Goal: Task Accomplishment & Management: Complete application form

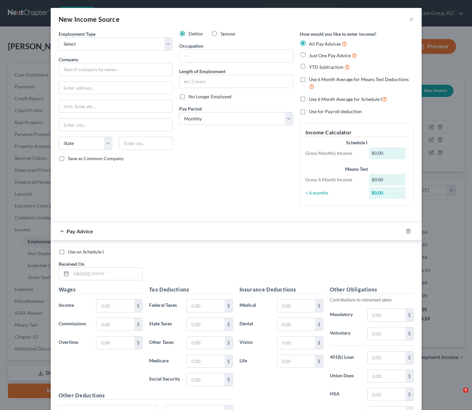
select select "0"
click at [409, 19] on button "×" at bounding box center [411, 19] width 5 height 8
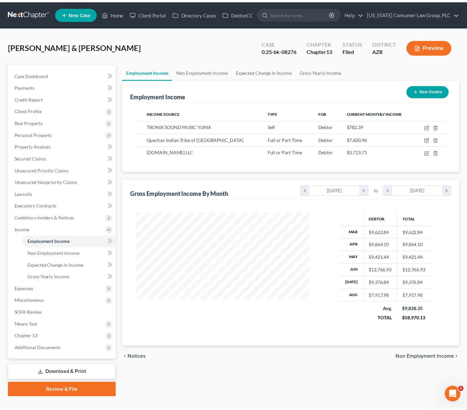
scroll to position [331012, 330942]
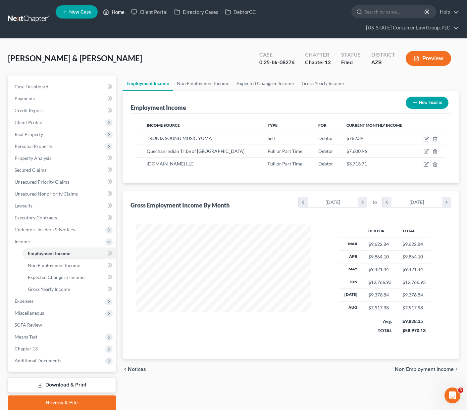
click at [121, 11] on link "Home" at bounding box center [114, 12] width 28 height 12
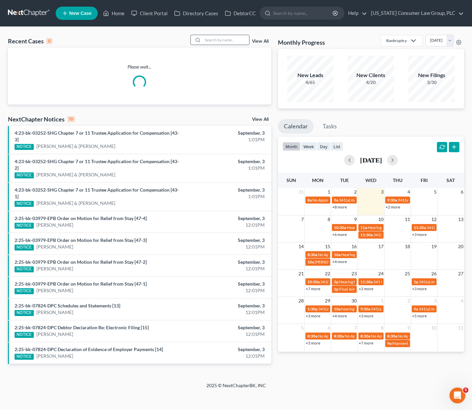
click at [225, 37] on input "search" at bounding box center [226, 40] width 46 height 10
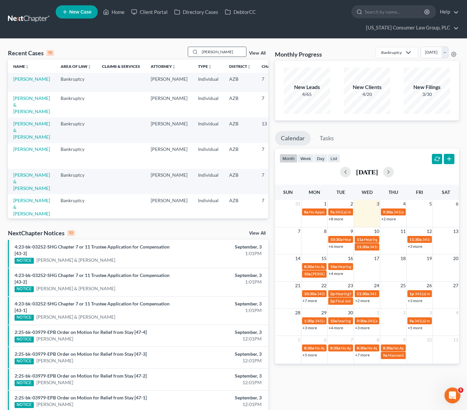
type input "kellee"
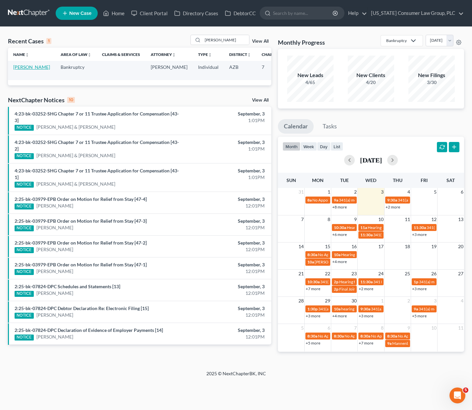
click at [26, 67] on link "[PERSON_NAME]" at bounding box center [31, 67] width 37 height 6
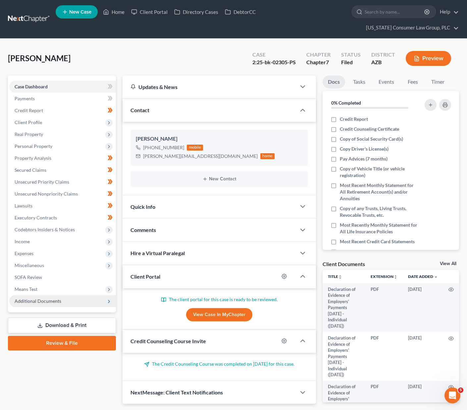
click at [33, 295] on span "Additional Documents" at bounding box center [62, 301] width 107 height 12
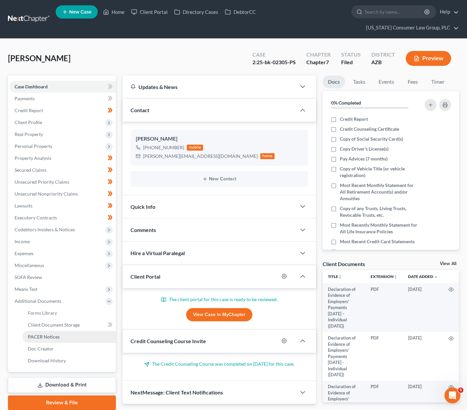
click at [43, 334] on span "PACER Notices" at bounding box center [44, 337] width 32 height 6
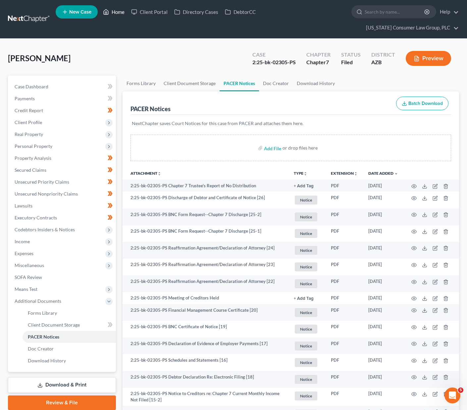
click at [122, 9] on link "Home" at bounding box center [114, 12] width 28 height 12
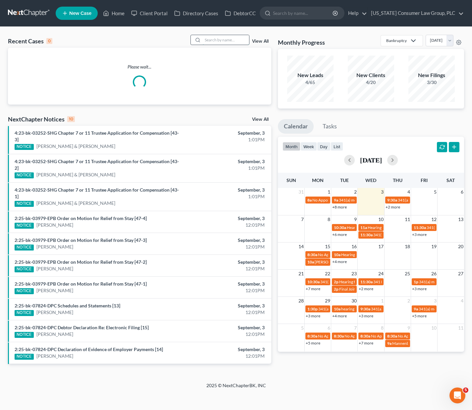
click at [225, 39] on input "search" at bounding box center [226, 40] width 46 height 10
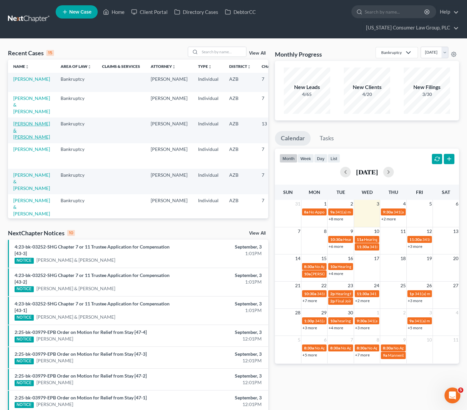
click at [21, 132] on link "[PERSON_NAME] & [PERSON_NAME]" at bounding box center [31, 130] width 37 height 19
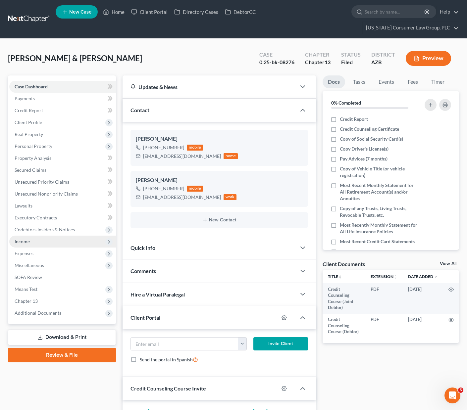
click at [23, 239] on span "Income" at bounding box center [22, 242] width 15 height 6
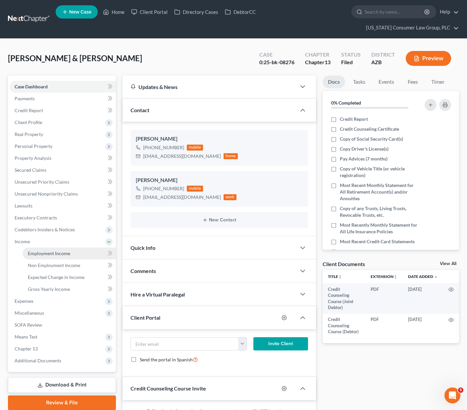
click at [30, 251] on span "Employment Income" at bounding box center [49, 254] width 42 height 6
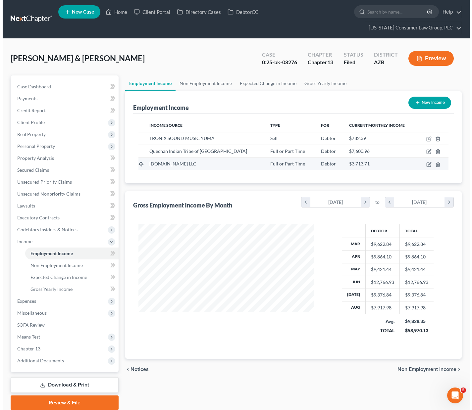
scroll to position [119, 188]
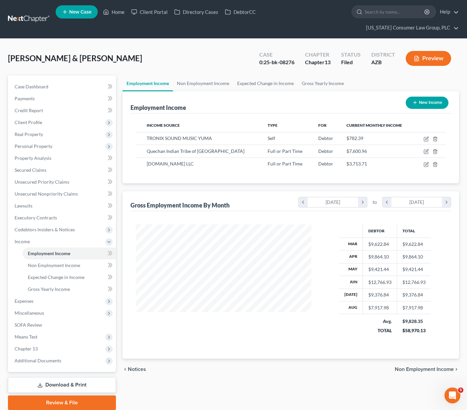
click at [438, 97] on button "New Income" at bounding box center [427, 103] width 43 height 12
select select "0"
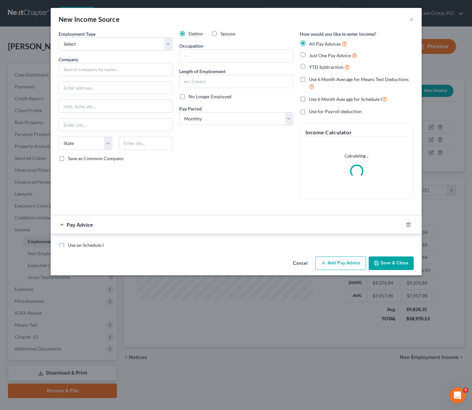
scroll to position [119, 191]
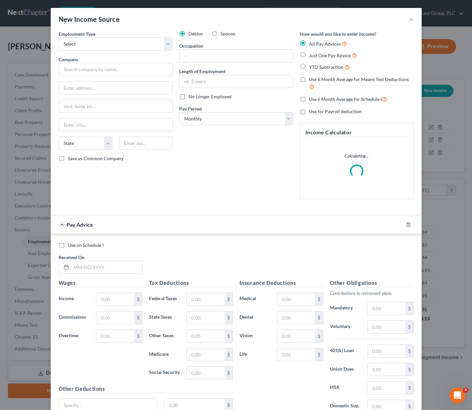
click at [188, 96] on label "No Longer Employed" at bounding box center [209, 96] width 43 height 7
click at [191, 96] on input "No Longer Employed" at bounding box center [193, 95] width 4 height 4
checkbox input "true"
click at [164, 41] on select "Select Full or Part Time Employment Self Employment" at bounding box center [116, 43] width 114 height 13
select select "0"
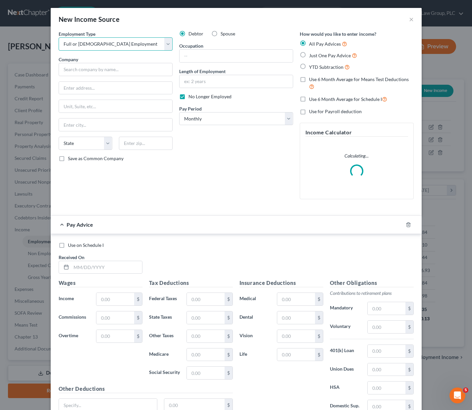
click at [59, 37] on select "Select Full or Part Time Employment Self Employment" at bounding box center [116, 43] width 114 height 13
click at [221, 33] on label "Spouse" at bounding box center [228, 33] width 15 height 7
click at [223, 33] on input "Spouse" at bounding box center [225, 32] width 4 height 4
radio input "true"
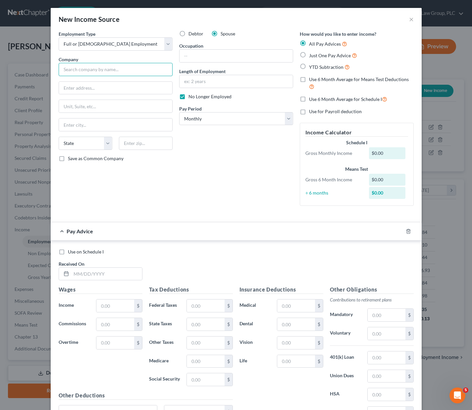
click at [86, 71] on input "text" at bounding box center [116, 69] width 114 height 13
type input "Somerton Elementary School District 11"
type input "PO Box 3200"
type input "85350"
type input "Somerton"
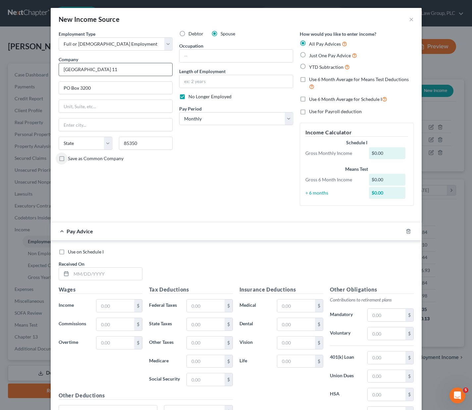
select select "3"
click at [287, 119] on select "Select Monthly Twice Monthly Every Other Week Weekly" at bounding box center [236, 118] width 114 height 13
select select "2"
click at [179, 112] on select "Select Monthly Twice Monthly Every Other Week Weekly" at bounding box center [236, 118] width 114 height 13
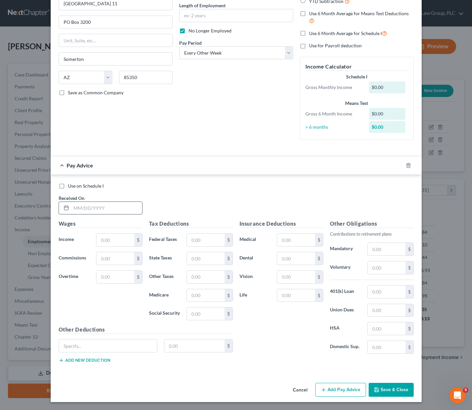
click at [87, 210] on input "text" at bounding box center [106, 208] width 71 height 13
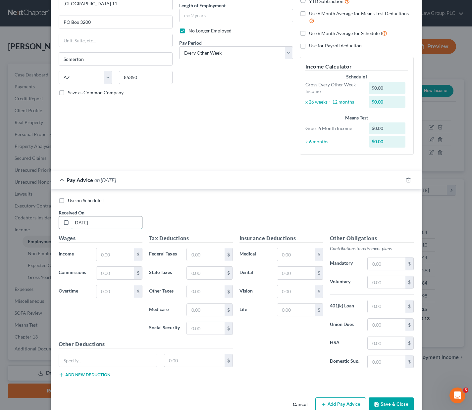
type input "[DATE]"
type input "1,149.40"
click at [187, 254] on input "text" at bounding box center [205, 254] width 37 height 13
type input "0"
type input "19.33"
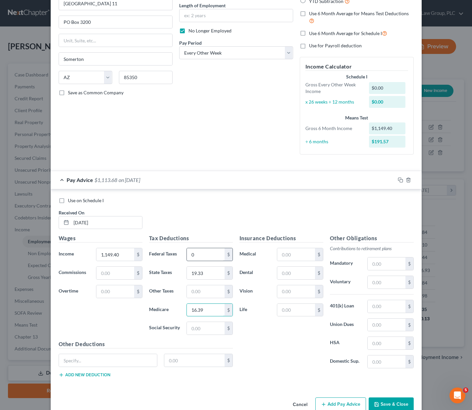
type input "16.39"
type input "70.10"
click at [290, 252] on input "text" at bounding box center [295, 254] width 37 height 13
type input "9"
click at [282, 277] on input "text" at bounding box center [295, 273] width 37 height 13
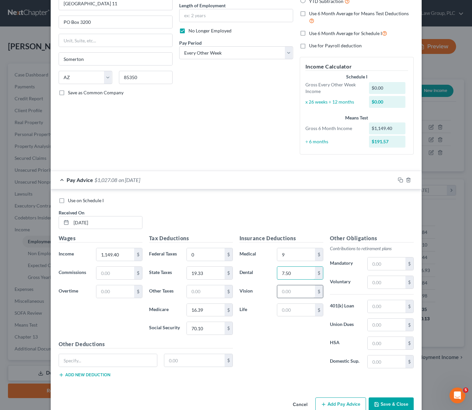
type input "7.50"
click at [285, 290] on input "text" at bounding box center [295, 291] width 37 height 13
type input "2.25"
click at [287, 306] on input "text" at bounding box center [295, 310] width 37 height 13
type input "39"
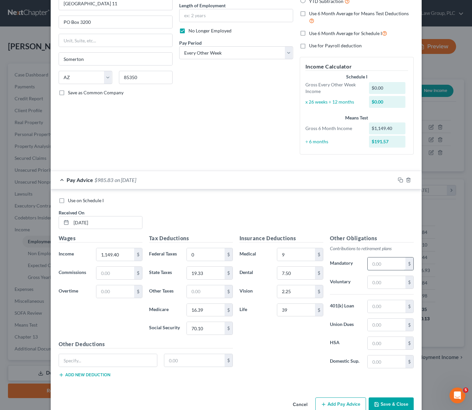
click at [379, 266] on input "text" at bounding box center [386, 264] width 37 height 13
type input "139.31"
click at [110, 359] on input "text" at bounding box center [108, 360] width 98 height 13
type input "LTD"
click at [180, 360] on input "text" at bounding box center [194, 360] width 60 height 13
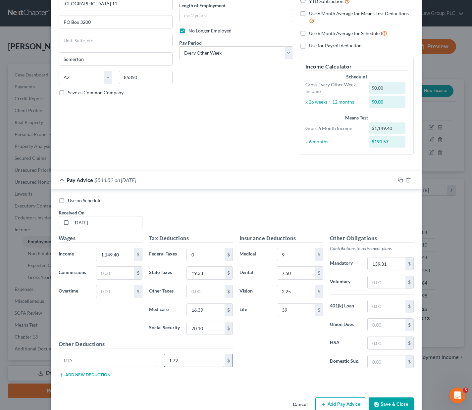
type input "1.72"
click at [329, 406] on button "Add Pay Advice" at bounding box center [340, 405] width 51 height 14
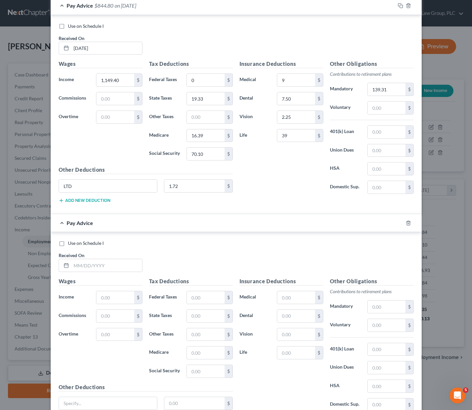
scroll to position [298, 0]
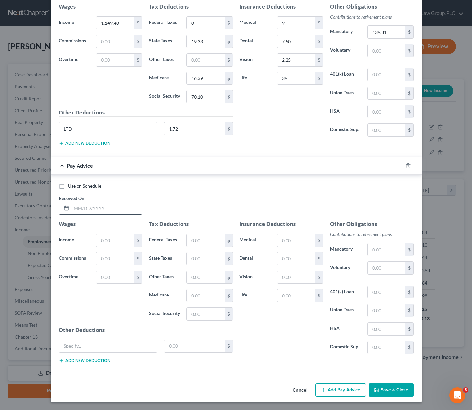
click at [81, 208] on input "text" at bounding box center [106, 208] width 71 height 13
type input "[DATE]"
type input "1,149.40"
click at [203, 258] on input "text" at bounding box center [205, 259] width 37 height 13
type input "19.33"
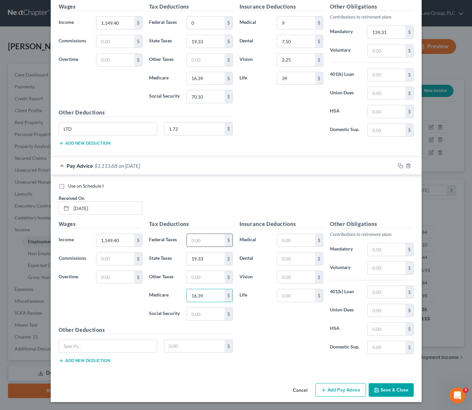
type input "16.39"
type input "70.10"
click at [281, 240] on input "text" at bounding box center [295, 240] width 37 height 13
type input "9"
type input "7.50"
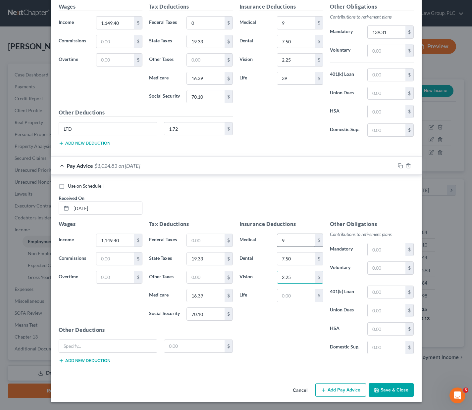
type input "2.25"
type input "39"
click at [379, 274] on input "text" at bounding box center [386, 268] width 37 height 13
click at [378, 250] on input "text" at bounding box center [386, 249] width 37 height 13
type input "139.31"
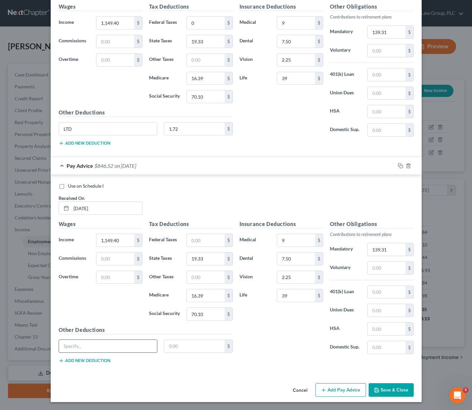
click at [134, 347] on input "text" at bounding box center [108, 346] width 98 height 13
type input "LTD"
click at [183, 344] on input "text" at bounding box center [194, 346] width 60 height 13
type input "7"
type input "1.72"
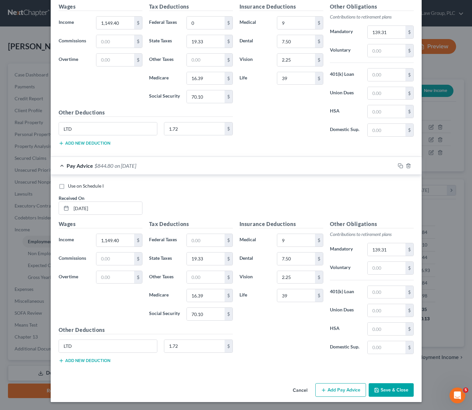
click at [347, 386] on button "Add Pay Advice" at bounding box center [340, 390] width 51 height 14
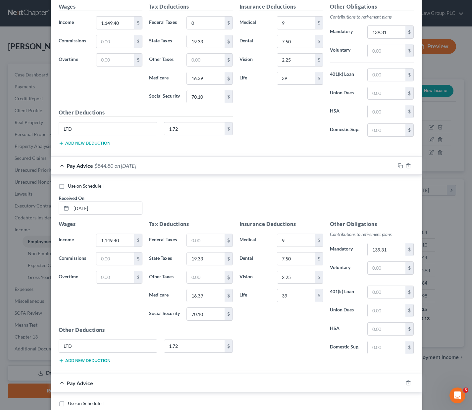
scroll to position [497, 0]
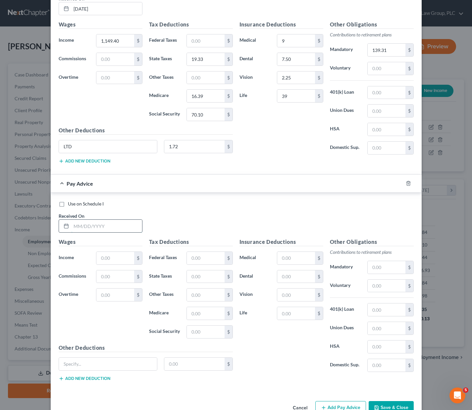
click at [91, 225] on input "text" at bounding box center [106, 226] width 71 height 13
type input "[DATE]"
type input "572.24"
click at [381, 268] on input "text" at bounding box center [386, 267] width 37 height 13
type input "69.36"
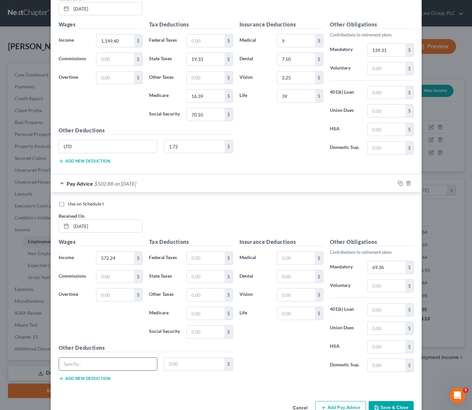
click at [114, 368] on input "text" at bounding box center [108, 364] width 98 height 13
type input "LTD"
click at [172, 366] on input "text" at bounding box center [194, 364] width 60 height 13
type input "0.86"
click at [197, 254] on input "text" at bounding box center [205, 258] width 37 height 13
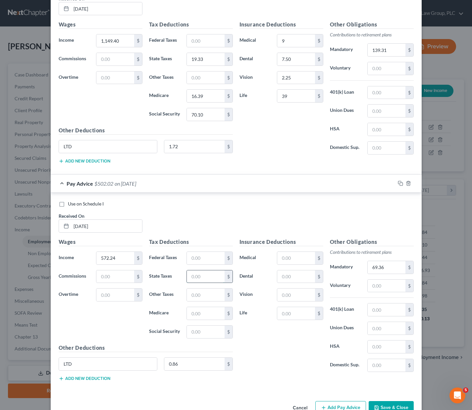
click at [188, 275] on input "text" at bounding box center [205, 277] width 37 height 13
type input "10.06"
click at [194, 317] on input "text" at bounding box center [205, 313] width 37 height 13
type input "8.30"
click at [203, 328] on input "text" at bounding box center [205, 332] width 37 height 13
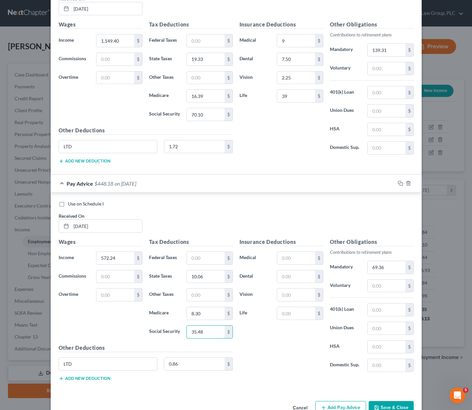
type input "35.48"
click at [336, 405] on button "Add Pay Advice" at bounding box center [340, 408] width 51 height 14
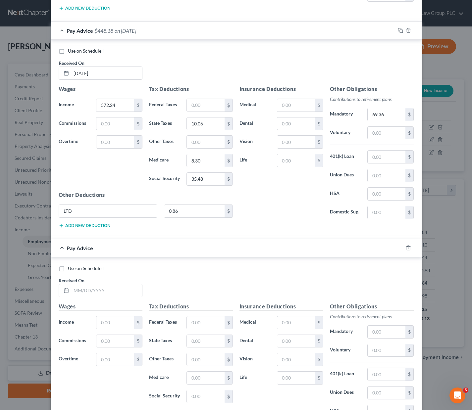
scroll to position [651, 0]
click at [86, 290] on input "text" at bounding box center [106, 290] width 71 height 13
type input "[DATE]"
type input "1,149.40"
click at [205, 321] on input "text" at bounding box center [205, 322] width 37 height 13
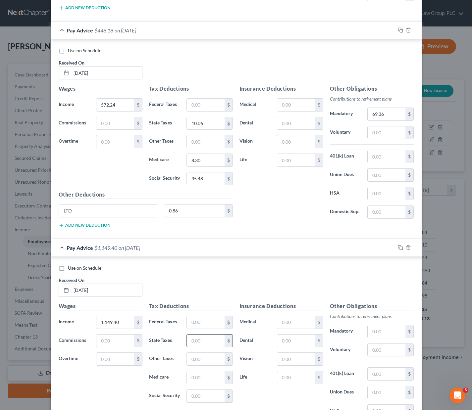
click at [192, 342] on input "text" at bounding box center [205, 341] width 37 height 13
type input "9"
type input "19.83"
type input "16.29"
type input "70.10"
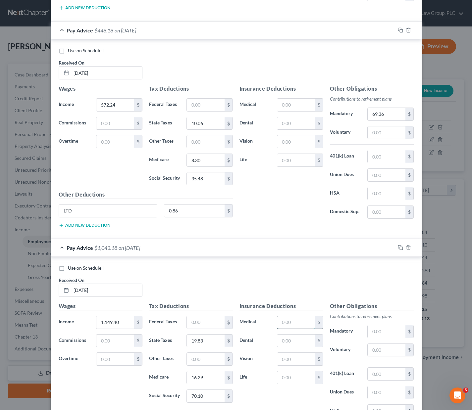
click at [284, 322] on input "text" at bounding box center [295, 322] width 37 height 13
type input "9"
type input "7.5"
type input "2.25"
type input "39"
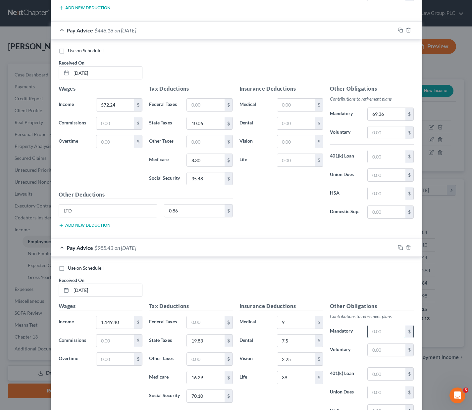
click at [389, 330] on input "text" at bounding box center [386, 332] width 37 height 13
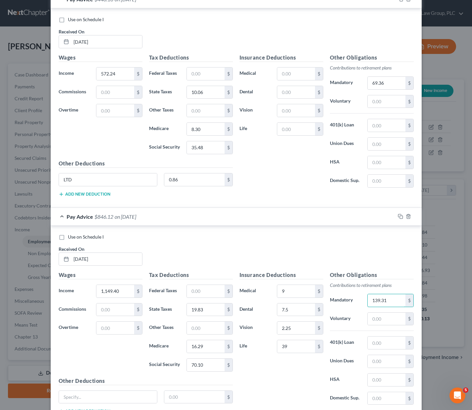
scroll to position [733, 0]
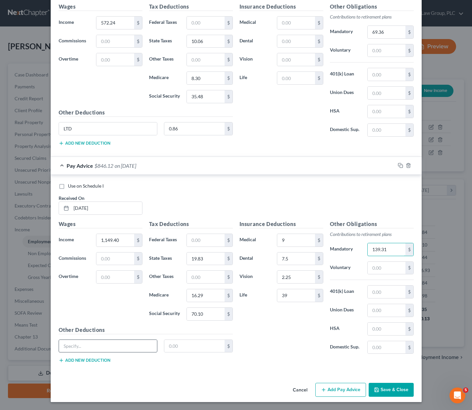
type input "139.31"
click at [101, 344] on input "text" at bounding box center [108, 346] width 98 height 13
type input "LTD"
click at [181, 343] on input "text" at bounding box center [194, 346] width 60 height 13
type input "1.72"
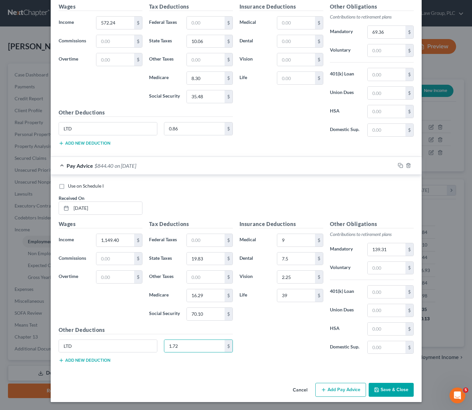
click at [338, 387] on button "Add Pay Advice" at bounding box center [340, 390] width 51 height 14
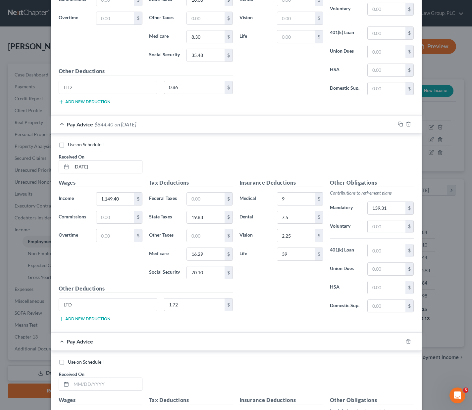
scroll to position [950, 0]
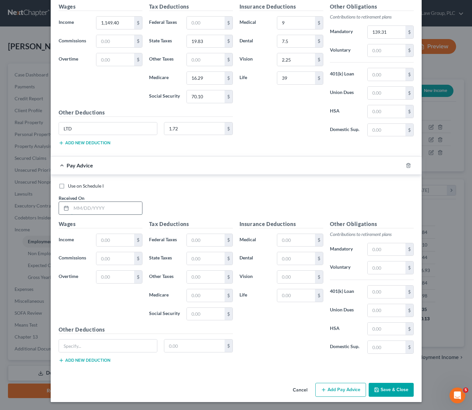
click at [74, 208] on input "text" at bounding box center [106, 208] width 71 height 13
type input "[DATE]"
type input "1,149.40"
click at [196, 260] on input "text" at bounding box center [205, 258] width 37 height 13
type input "19.83"
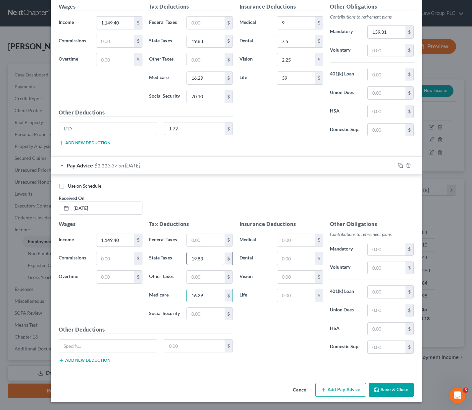
type input "16.29"
type input "70.10"
click at [288, 238] on input "text" at bounding box center [295, 240] width 37 height 13
type input "9"
type input "7.5"
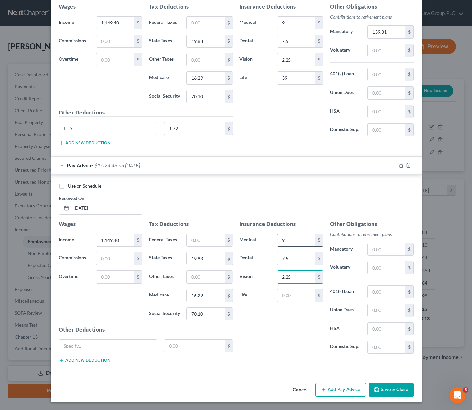
type input "2.25"
type input "2"
type input "39"
type input "139.31"
click at [70, 346] on input "text" at bounding box center [108, 346] width 98 height 13
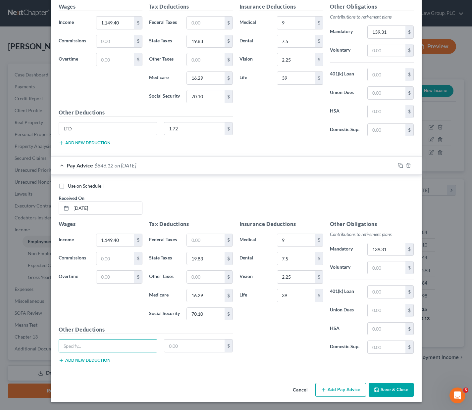
type input "LTD"
click at [181, 346] on input "text" at bounding box center [194, 346] width 60 height 13
type input "1.72"
click at [340, 391] on button "Add Pay Advice" at bounding box center [340, 390] width 51 height 14
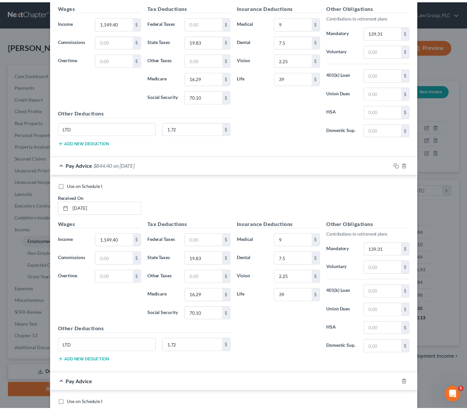
scroll to position [1158, 0]
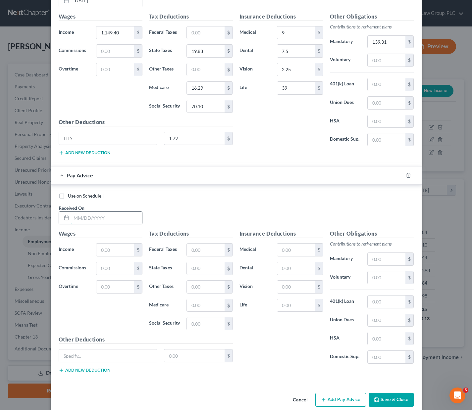
click at [82, 217] on input "text" at bounding box center [106, 218] width 71 height 13
type input "[DATE]"
type input "1,149.40"
click at [214, 268] on input "text" at bounding box center [205, 268] width 37 height 13
type input "19.83"
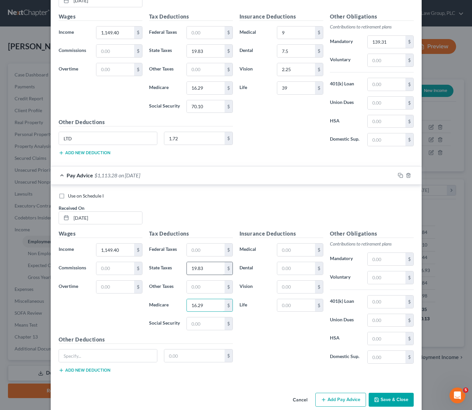
type input "16.29"
type input "70.10"
click at [302, 248] on input "text" at bounding box center [295, 250] width 37 height 13
type input "9"
type input "7.5"
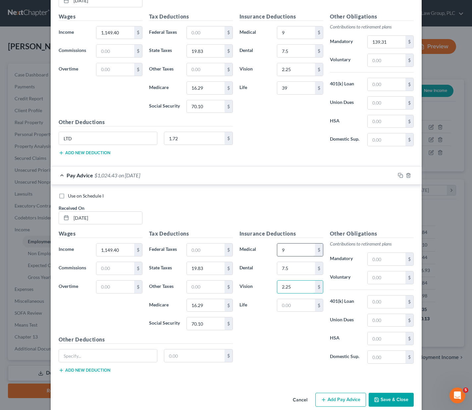
type input "2.25"
type input "39"
type input "139.31"
click at [108, 355] on input "text" at bounding box center [108, 356] width 98 height 13
type input "LTD"
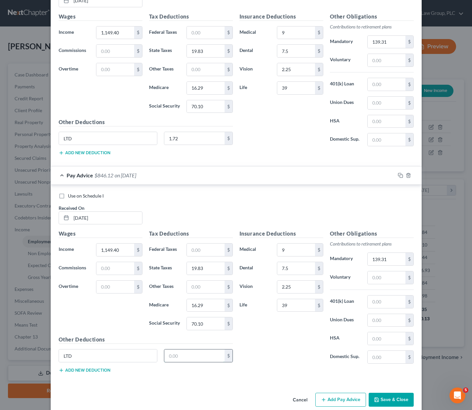
click at [170, 358] on input "text" at bounding box center [194, 356] width 60 height 13
type input "1.72"
click at [386, 404] on button "Save & Close" at bounding box center [391, 400] width 45 height 14
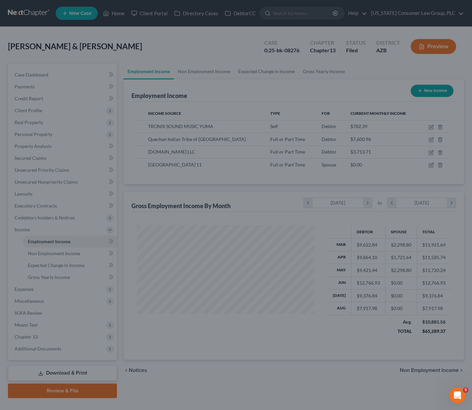
scroll to position [331012, 330942]
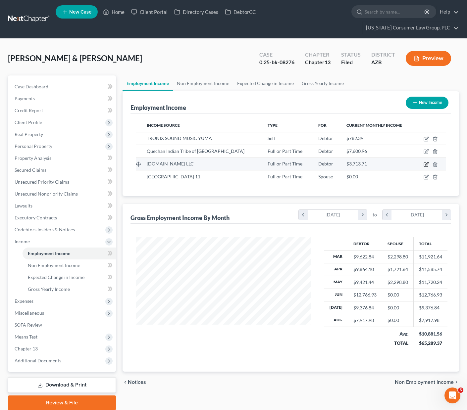
click at [424, 163] on icon "button" at bounding box center [426, 165] width 4 height 4
select select "0"
select select "3"
select select "2"
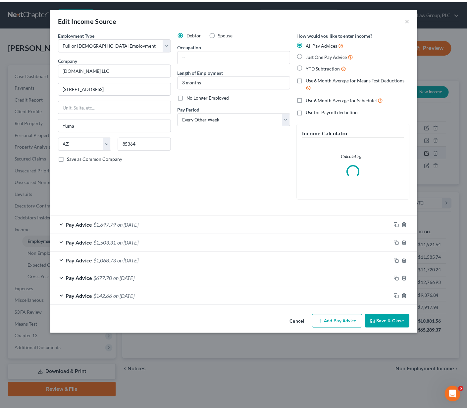
scroll to position [119, 191]
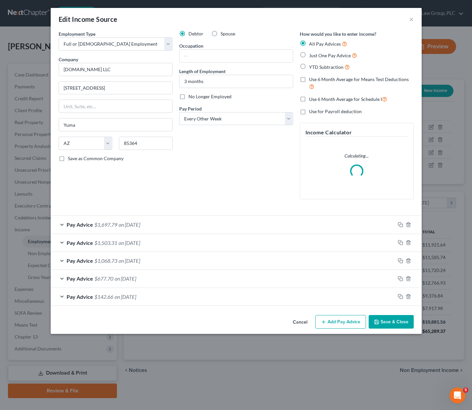
click at [221, 34] on label "Spouse" at bounding box center [228, 33] width 15 height 7
click at [223, 34] on input "Spouse" at bounding box center [225, 32] width 4 height 4
radio input "true"
click at [384, 324] on button "Save & Close" at bounding box center [391, 322] width 45 height 14
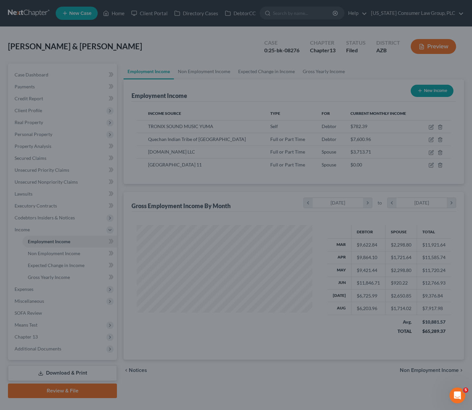
scroll to position [331012, 330942]
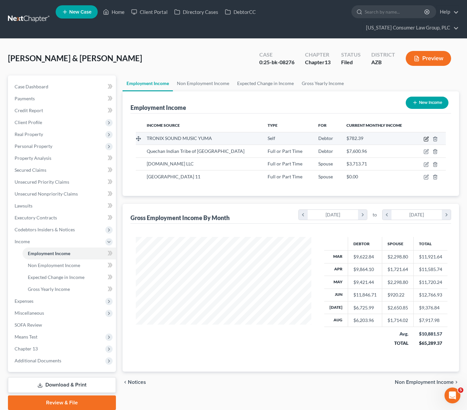
click at [425, 137] on icon "button" at bounding box center [426, 138] width 3 height 3
select select "1"
select select "3"
select select "0"
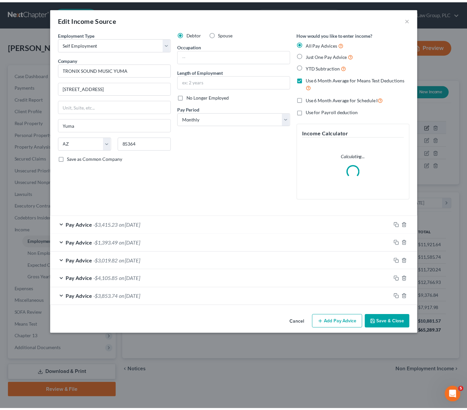
scroll to position [119, 191]
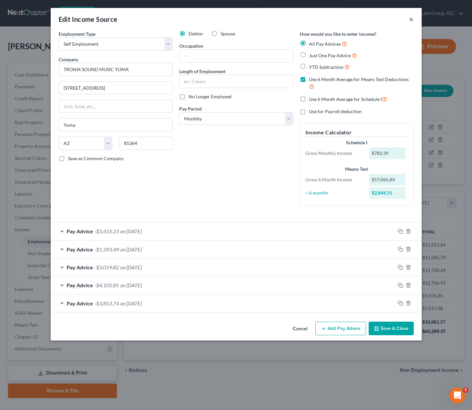
click at [412, 18] on button "×" at bounding box center [411, 19] width 5 height 8
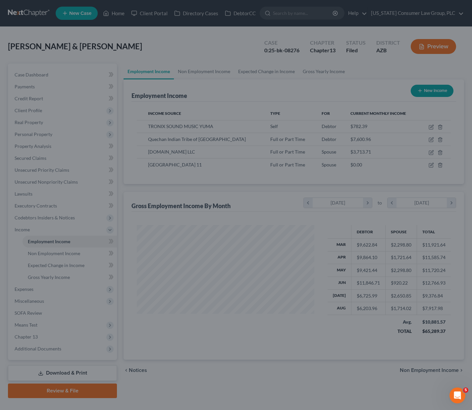
scroll to position [331012, 330942]
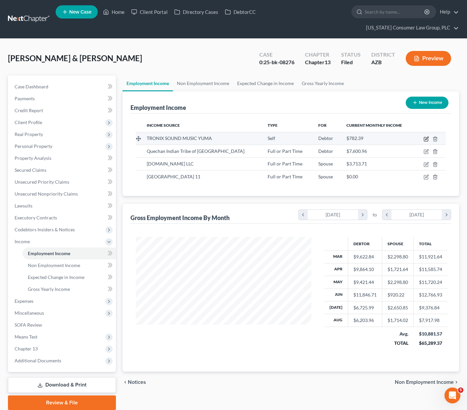
click at [424, 136] on icon "button" at bounding box center [426, 138] width 5 height 5
select select "1"
select select "3"
select select "0"
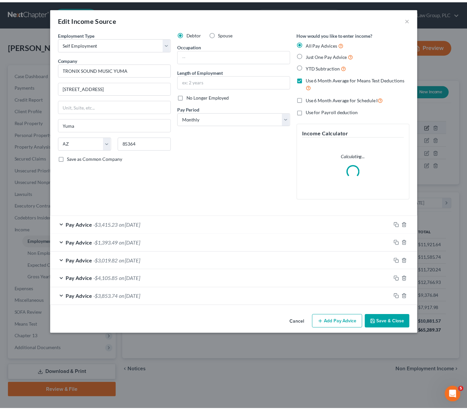
scroll to position [119, 191]
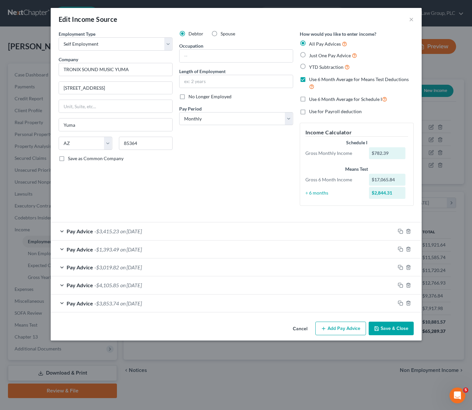
click at [309, 80] on label "Use 6 Month Average for Means Test Deductions" at bounding box center [361, 83] width 105 height 14
click at [312, 80] on input "Use 6 Month Average for Means Test Deductions" at bounding box center [314, 78] width 4 height 4
checkbox input "false"
click at [396, 329] on button "Save & Close" at bounding box center [391, 329] width 45 height 14
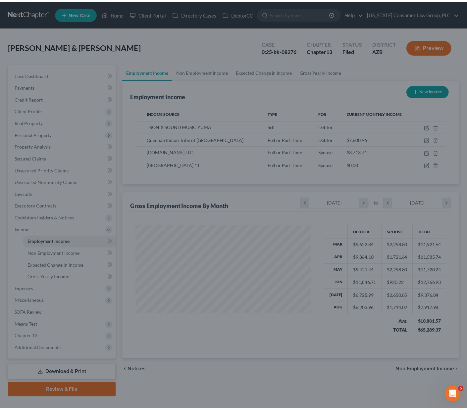
scroll to position [331012, 330942]
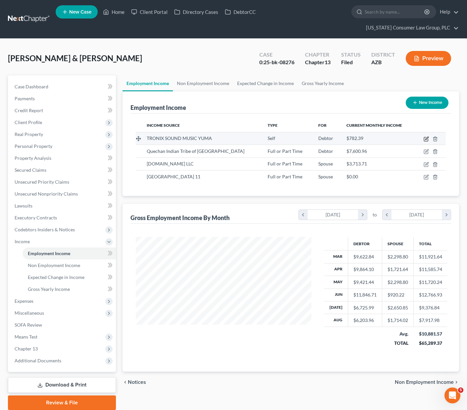
click at [425, 137] on icon "button" at bounding box center [426, 139] width 4 height 4
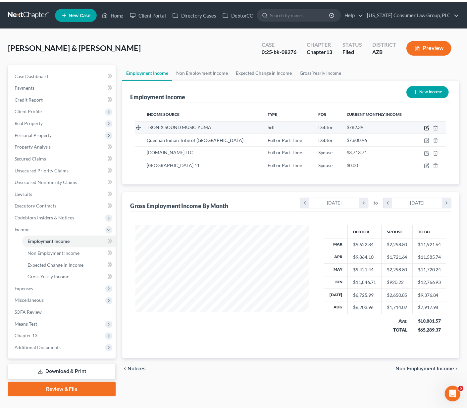
scroll to position [119, 191]
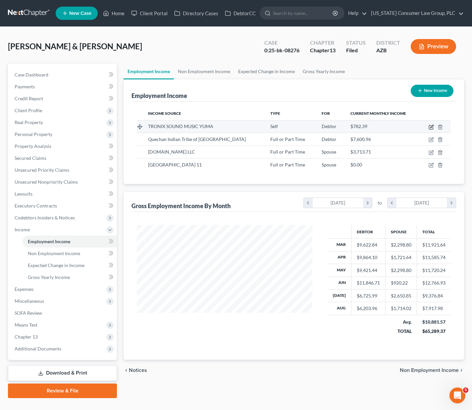
select select "1"
select select "3"
select select "0"
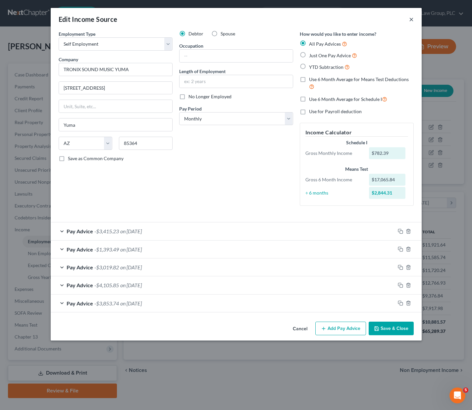
click at [410, 17] on button "×" at bounding box center [411, 19] width 5 height 8
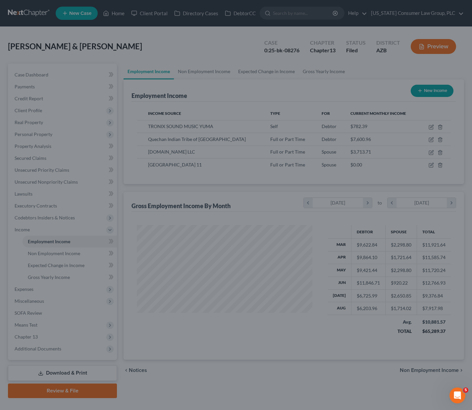
scroll to position [331012, 330942]
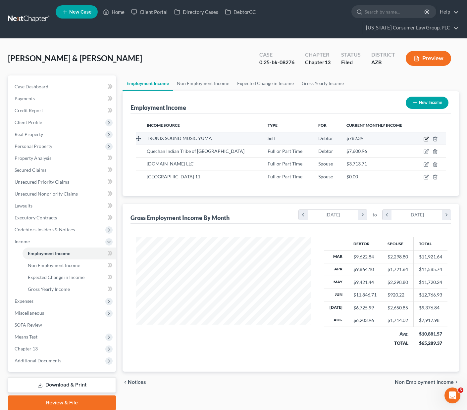
click at [426, 137] on icon "button" at bounding box center [426, 138] width 3 height 3
select select "1"
select select "3"
select select "0"
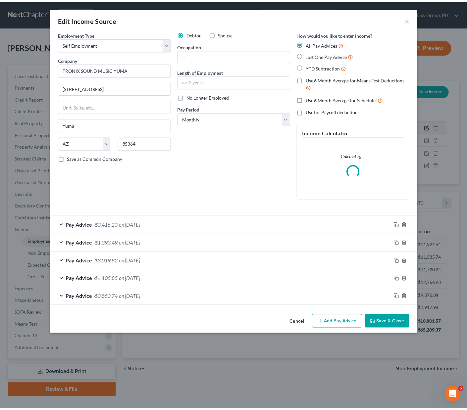
scroll to position [119, 191]
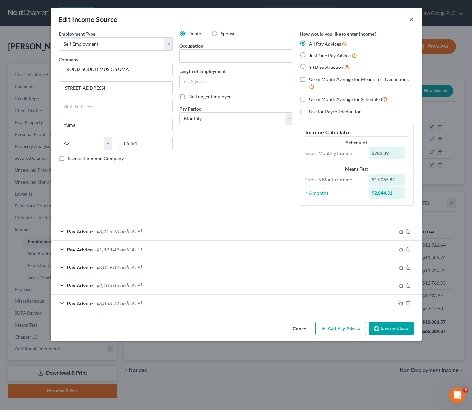
click at [409, 17] on button "×" at bounding box center [411, 19] width 5 height 8
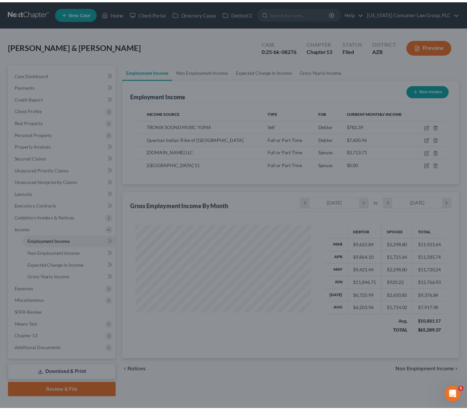
scroll to position [331012, 330942]
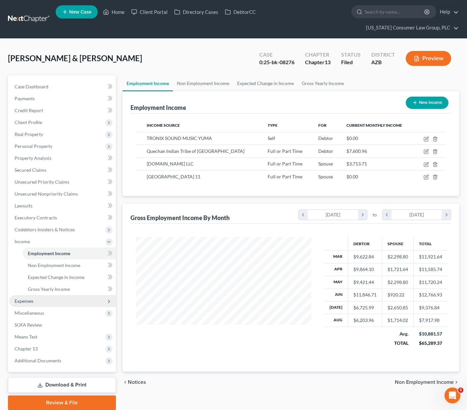
click at [31, 295] on span "Expenses" at bounding box center [62, 301] width 107 height 12
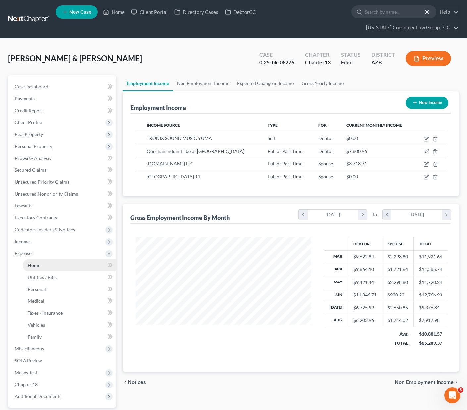
click at [41, 260] on link "Home" at bounding box center [69, 266] width 93 height 12
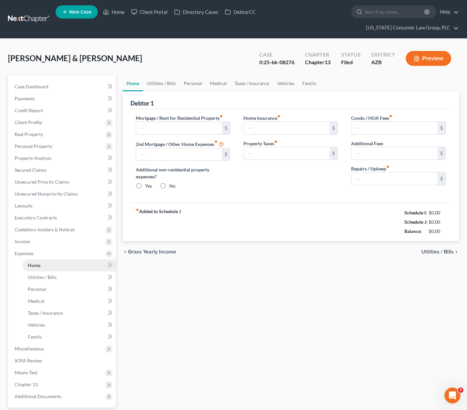
type input "0.00"
radio input "true"
type input "0.00"
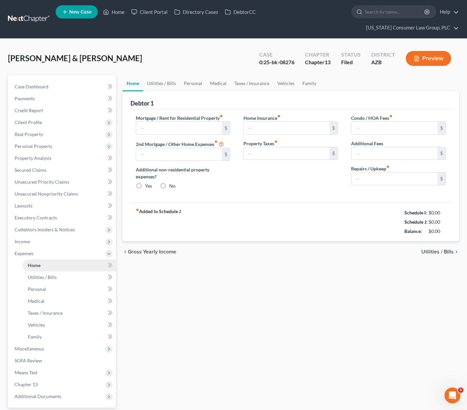
type input "0.00"
click at [117, 12] on link "Home" at bounding box center [114, 12] width 28 height 12
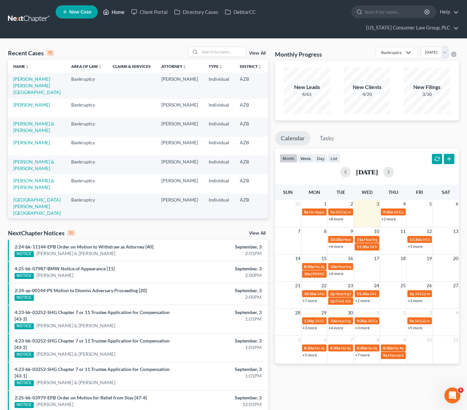
click at [113, 12] on link "Home" at bounding box center [114, 12] width 28 height 12
click at [220, 47] on input "search" at bounding box center [223, 52] width 46 height 10
type input "[PERSON_NAME]"
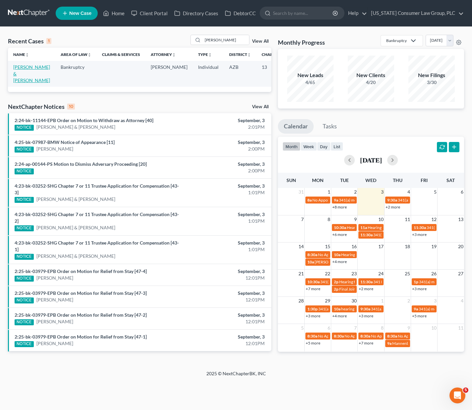
click at [20, 67] on link "[PERSON_NAME] & [PERSON_NAME]" at bounding box center [31, 73] width 37 height 19
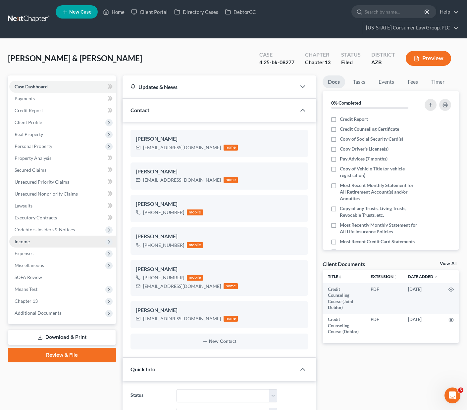
click at [26, 239] on span "Income" at bounding box center [22, 242] width 15 height 6
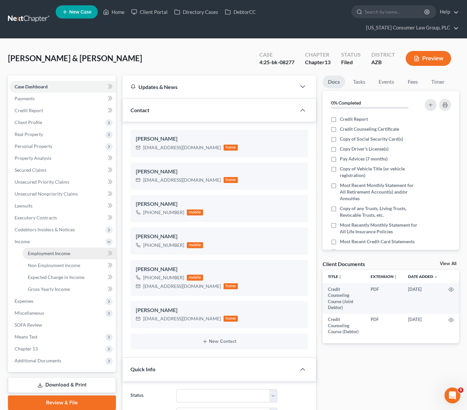
click at [30, 251] on span "Employment Income" at bounding box center [49, 254] width 42 height 6
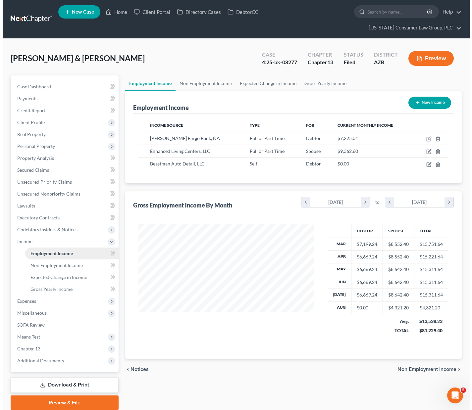
scroll to position [119, 188]
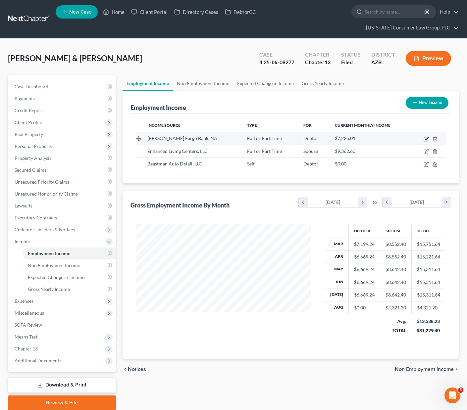
click at [426, 136] on icon "button" at bounding box center [426, 138] width 5 height 5
select select "0"
select select "24"
select select "2"
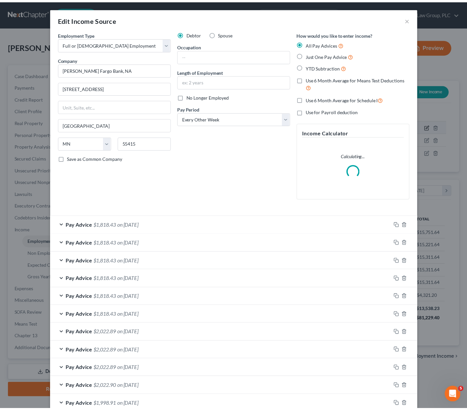
scroll to position [119, 191]
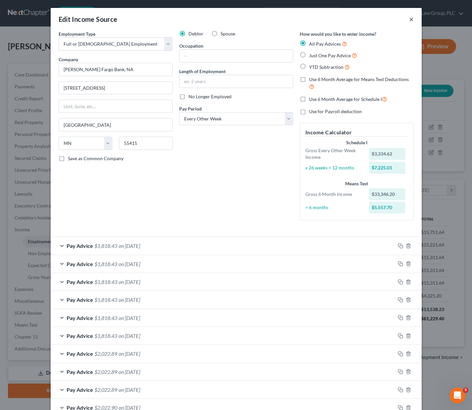
click at [409, 19] on button "×" at bounding box center [411, 19] width 5 height 8
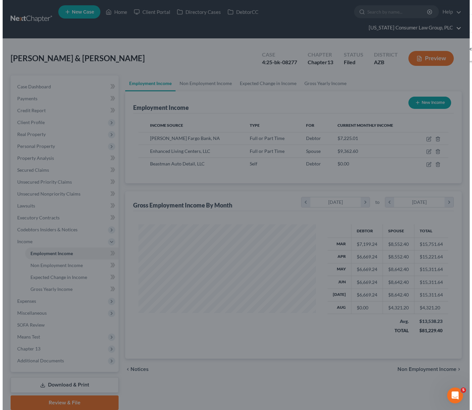
scroll to position [331012, 330942]
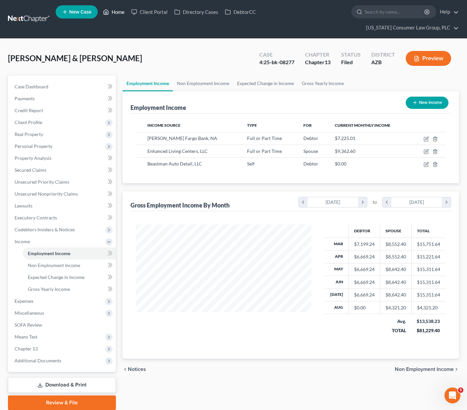
click at [120, 13] on link "Home" at bounding box center [114, 12] width 28 height 12
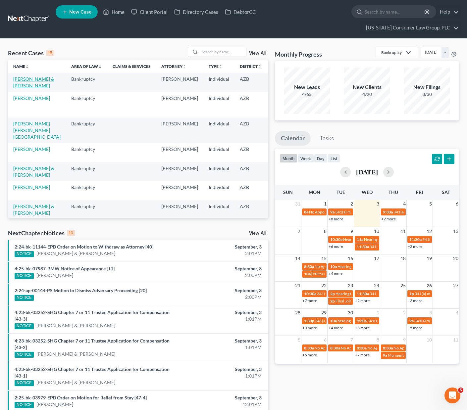
click at [20, 76] on link "[PERSON_NAME] & [PERSON_NAME]" at bounding box center [33, 82] width 41 height 12
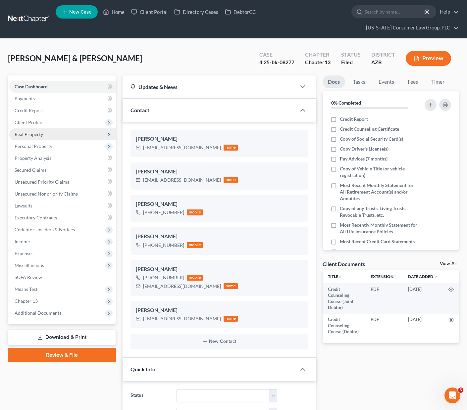
click at [34, 131] on span "Real Property" at bounding box center [29, 134] width 28 height 6
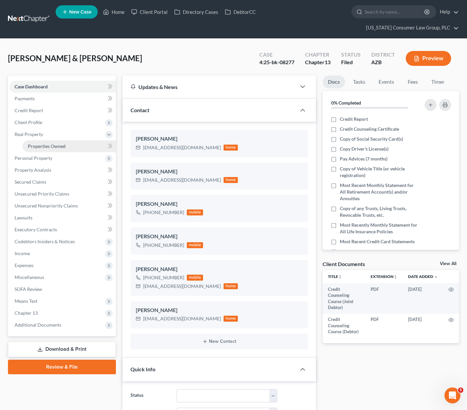
click at [38, 143] on span "Properties Owned" at bounding box center [47, 146] width 38 height 6
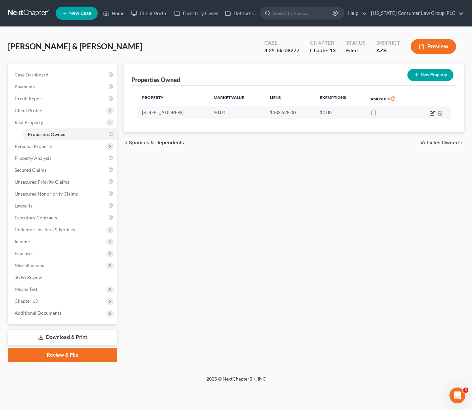
click at [431, 113] on icon "button" at bounding box center [431, 113] width 5 height 5
select select "3"
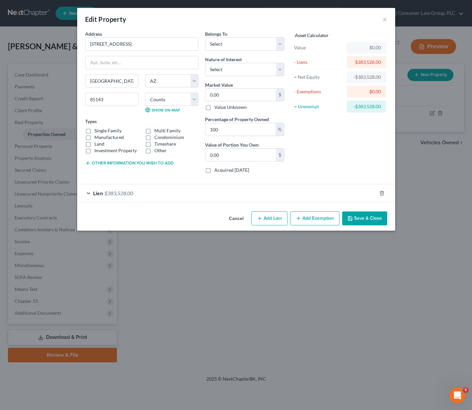
click at [346, 190] on div "Lien $383,528.00" at bounding box center [226, 193] width 299 height 18
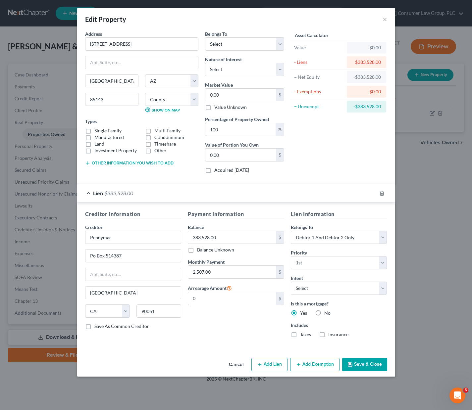
click at [316, 362] on button "Add Exemption" at bounding box center [314, 365] width 49 height 14
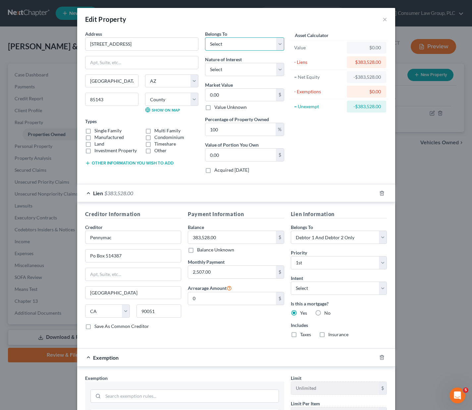
click at [276, 43] on select "Select Debtor 1 Only Debtor 2 Only Debtor 1 And Debtor 2 Only At Least One Of T…" at bounding box center [244, 43] width 79 height 13
select select "2"
click at [205, 37] on select "Select Debtor 1 Only Debtor 2 Only Debtor 1 And Debtor 2 Only At Least One Of T…" at bounding box center [244, 43] width 79 height 13
click at [276, 71] on select "Select Fee Simple Joint Tenant Life Estate Equitable Interest Future Interest T…" at bounding box center [244, 69] width 79 height 13
select select "0"
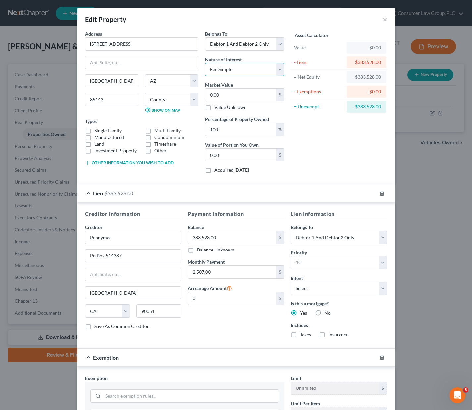
click at [205, 63] on select "Select Fee Simple Joint Tenant Life Estate Equitable Interest Future Interest T…" at bounding box center [244, 69] width 79 height 13
drag, startPoint x: 128, startPoint y: 44, endPoint x: 79, endPoint y: 41, distance: 49.1
click at [82, 41] on div "Address * [STREET_ADDRESS] [GEOGRAPHIC_DATA] [US_STATE][GEOGRAPHIC_DATA] [GEOGR…" at bounding box center [142, 104] width 120 height 148
click at [236, 90] on input "0.00" at bounding box center [240, 95] width 71 height 13
type input "3"
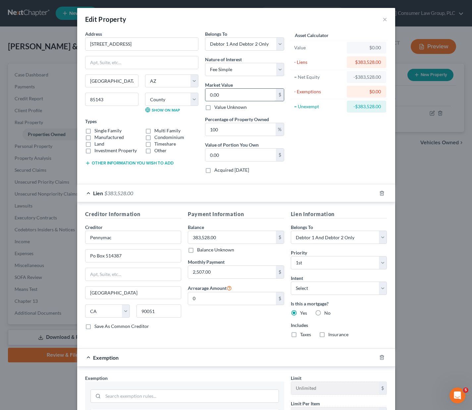
type input "3.00"
type input "39"
type input "39.00"
type input "393"
type input "393.00"
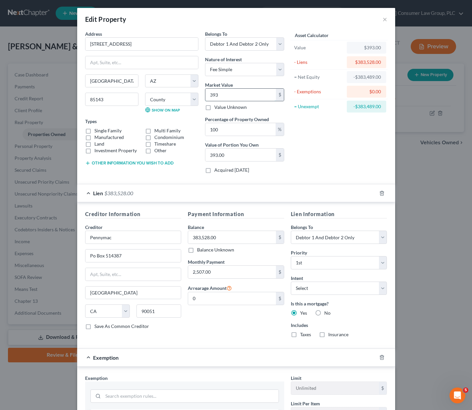
type input "3934"
type input "3,934.00"
type input "3,9340"
type input "39,340.00"
type input "39,3400"
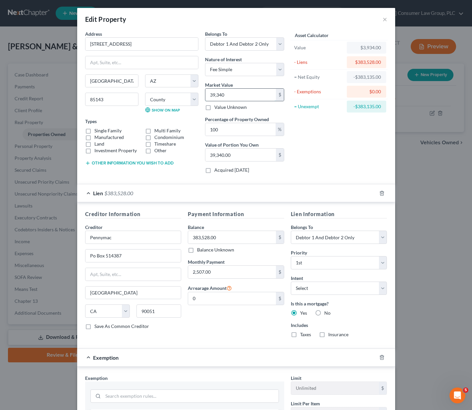
type input "393,400.00"
type input "393,400"
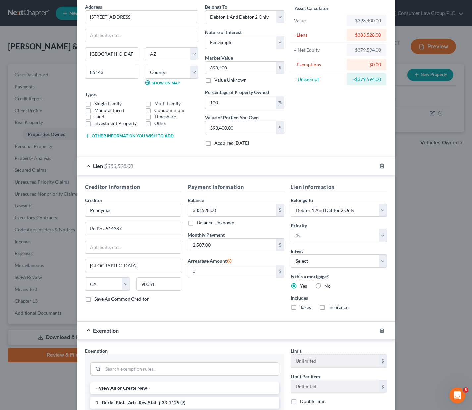
scroll to position [152, 0]
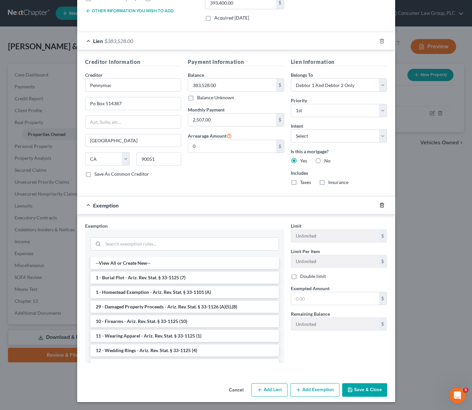
click at [380, 204] on polyline "button" at bounding box center [382, 204] width 4 height 0
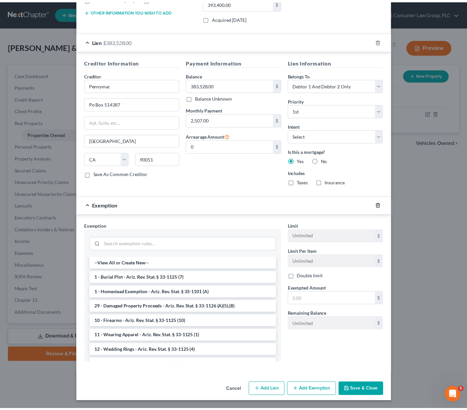
scroll to position [0, 0]
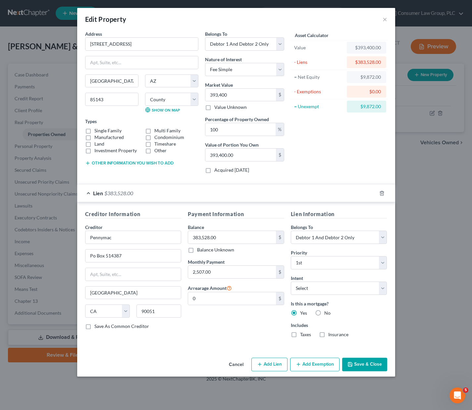
click at [363, 358] on button "Save & Close" at bounding box center [364, 365] width 45 height 14
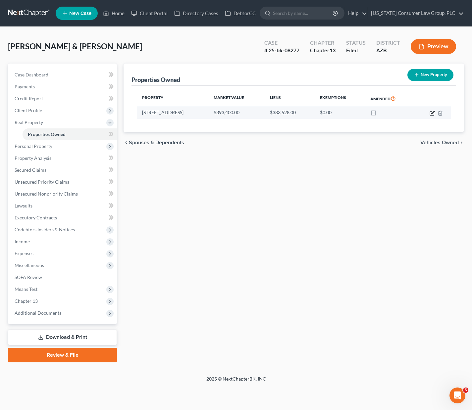
click at [431, 113] on icon "button" at bounding box center [431, 113] width 5 height 5
select select "3"
select select "11"
select select "2"
select select "0"
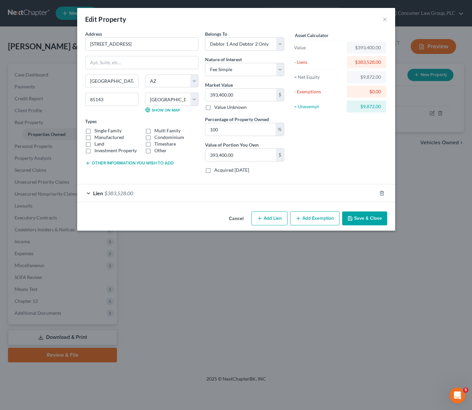
click at [308, 221] on button "Add Exemption" at bounding box center [314, 219] width 49 height 14
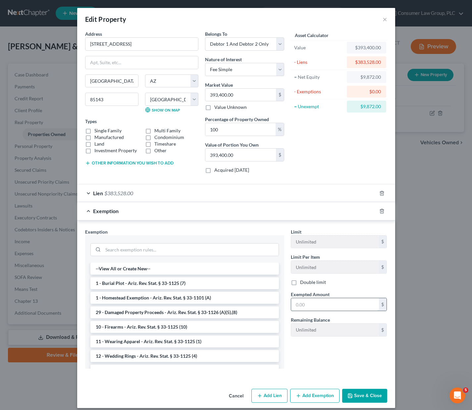
click at [306, 303] on input "text" at bounding box center [335, 304] width 88 height 13
type input "9,872"
click at [157, 299] on li "1 - Homestead Exemption - Ariz. Rev. Stat. § 33-1101 (A)" at bounding box center [184, 298] width 188 height 12
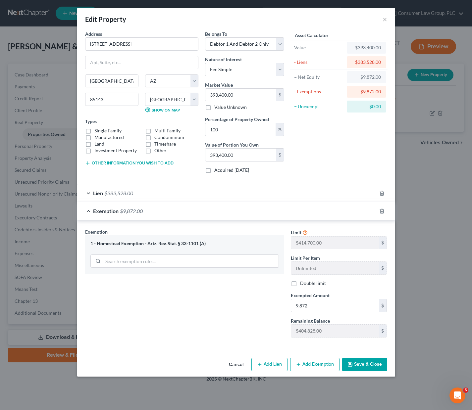
click at [376, 361] on button "Save & Close" at bounding box center [364, 365] width 45 height 14
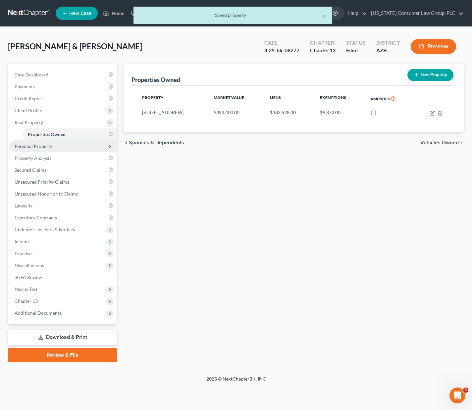
click at [38, 144] on span "Personal Property" at bounding box center [34, 146] width 38 height 6
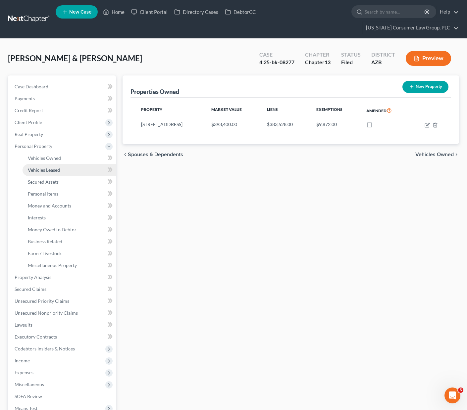
click at [40, 164] on link "Vehicles Leased" at bounding box center [69, 170] width 93 height 12
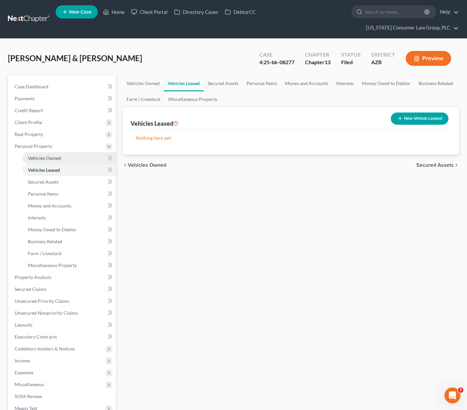
click at [45, 155] on span "Vehicles Owned" at bounding box center [44, 158] width 33 height 6
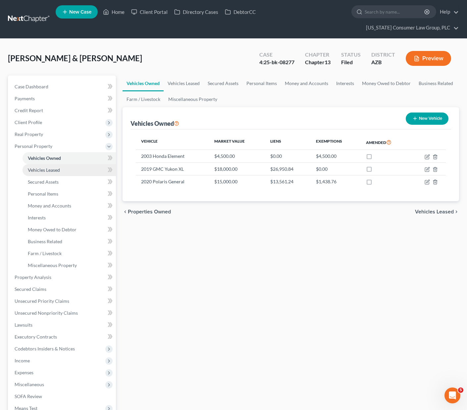
click at [55, 167] on span "Vehicles Leased" at bounding box center [44, 170] width 32 height 6
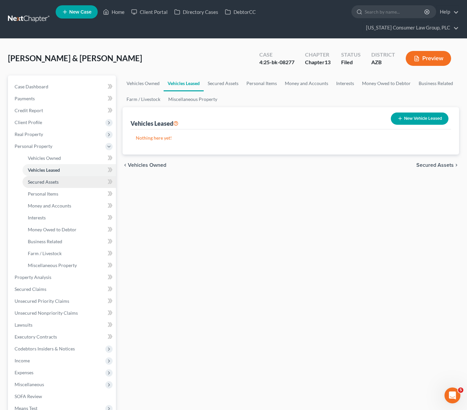
click at [50, 179] on span "Secured Assets" at bounding box center [43, 182] width 31 height 6
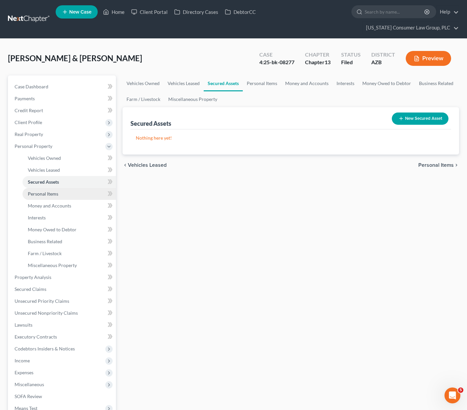
click at [51, 191] on span "Personal Items" at bounding box center [43, 194] width 30 height 6
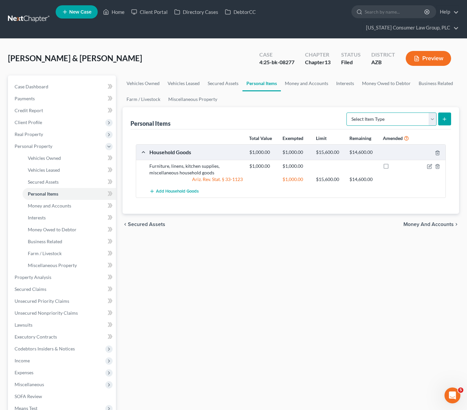
click at [434, 113] on select "Select Item Type Clothing (A/B: 11) Collectibles Of Value (A/B: 8) Electronics …" at bounding box center [391, 119] width 90 height 13
select select "electronics"
click at [347, 113] on select "Select Item Type Clothing (A/B: 11) Collectibles Of Value (A/B: 8) Electronics …" at bounding box center [391, 119] width 90 height 13
click at [446, 117] on icon "submit" at bounding box center [444, 119] width 5 height 5
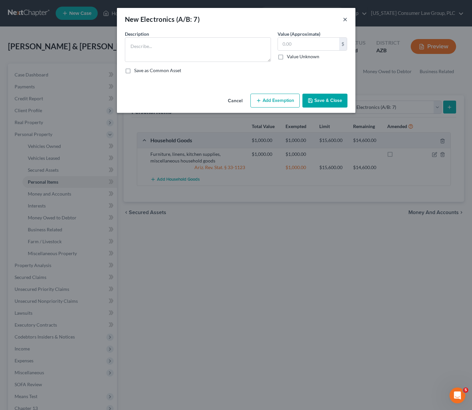
click at [345, 20] on button "×" at bounding box center [345, 19] width 5 height 8
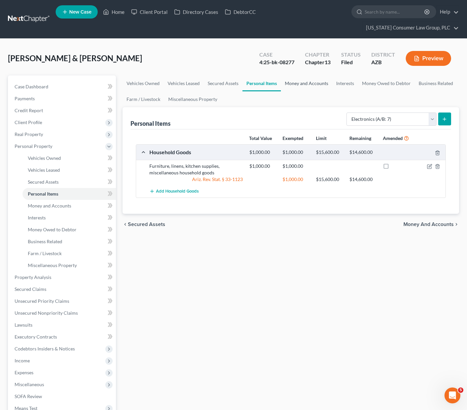
click at [315, 75] on link "Money and Accounts" at bounding box center [306, 83] width 51 height 16
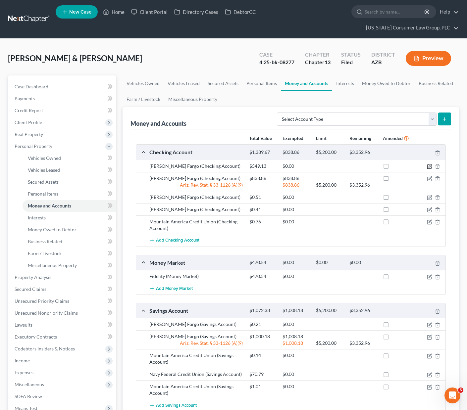
click at [430, 164] on icon "button" at bounding box center [429, 166] width 5 height 5
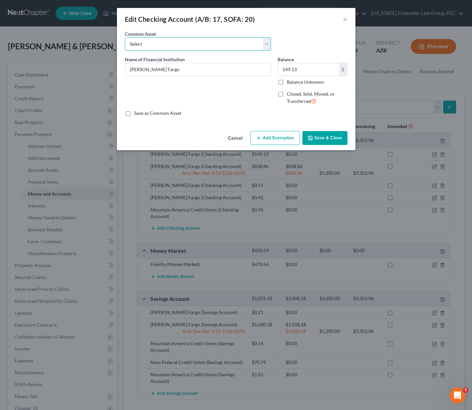
click at [267, 40] on select "Select Chase #8197 [Joint account with third party]" at bounding box center [198, 43] width 146 height 13
click at [180, 70] on input "[PERSON_NAME] Fargo" at bounding box center [197, 69] width 145 height 13
type input "[PERSON_NAME] Fargo 9807"
drag, startPoint x: 308, startPoint y: 71, endPoint x: 301, endPoint y: 68, distance: 7.8
click at [301, 68] on input "549.13" at bounding box center [308, 69] width 61 height 13
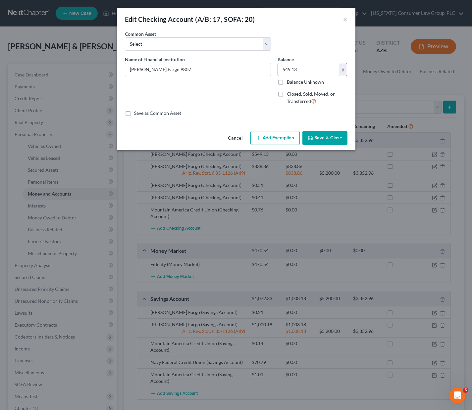
drag, startPoint x: 300, startPoint y: 69, endPoint x: 276, endPoint y: 70, distance: 23.8
click at [276, 70] on div "Balance 549.13 $ Balance Unknown Balance Undetermined 549.13 $ Balance Unknown …" at bounding box center [312, 83] width 76 height 54
click at [347, 19] on button "×" at bounding box center [345, 19] width 5 height 8
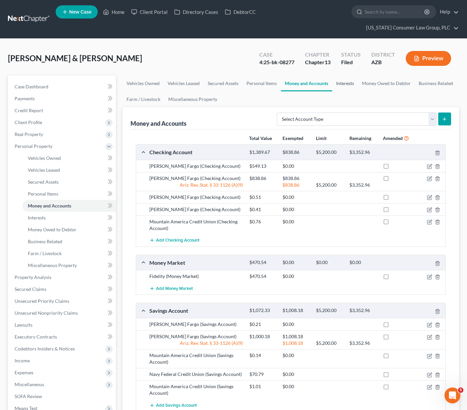
click at [344, 75] on link "Interests" at bounding box center [345, 83] width 26 height 16
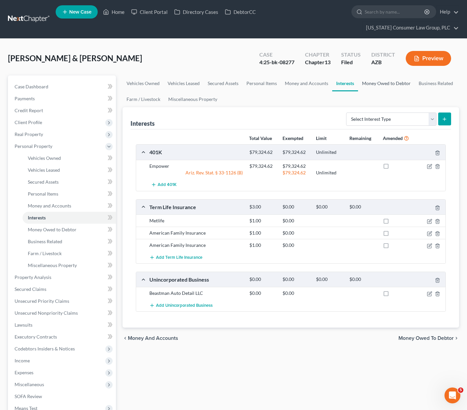
click at [380, 75] on link "Money Owed to Debtor" at bounding box center [386, 83] width 57 height 16
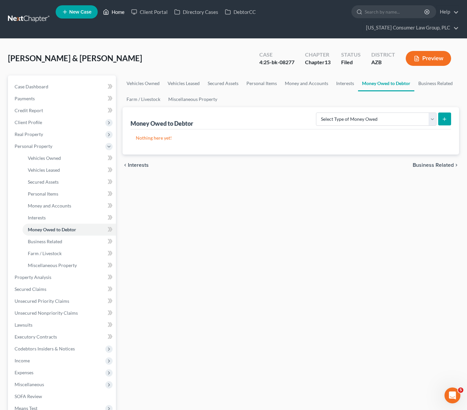
click at [119, 12] on link "Home" at bounding box center [114, 12] width 28 height 12
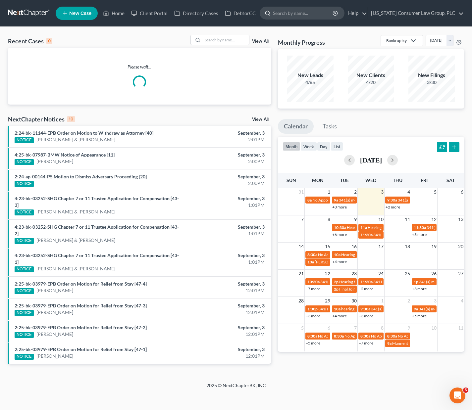
click at [293, 18] on input "search" at bounding box center [303, 13] width 61 height 12
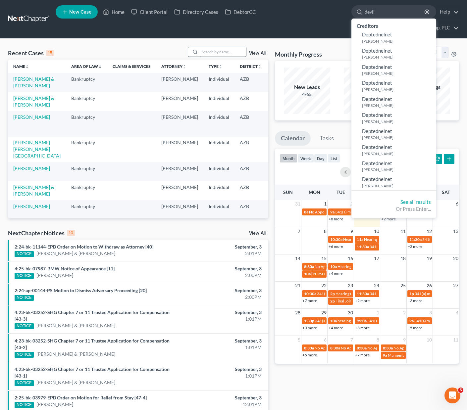
type input "devji"
click at [215, 47] on input "search" at bounding box center [223, 52] width 46 height 10
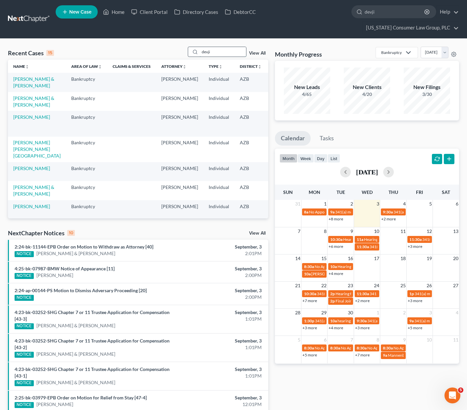
type input "devji"
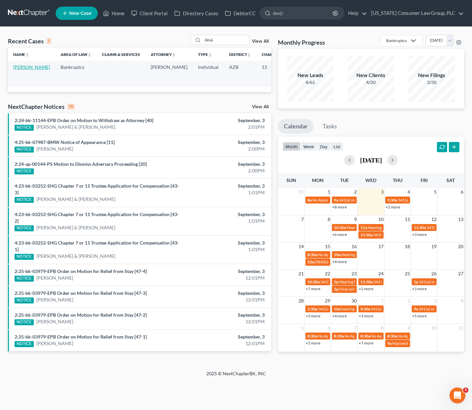
click at [19, 70] on link "[PERSON_NAME]" at bounding box center [31, 67] width 37 height 6
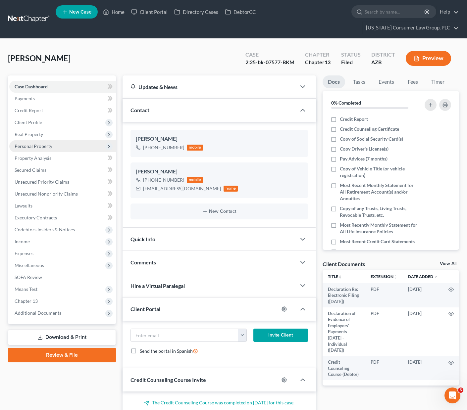
click at [32, 143] on span "Personal Property" at bounding box center [34, 146] width 38 height 6
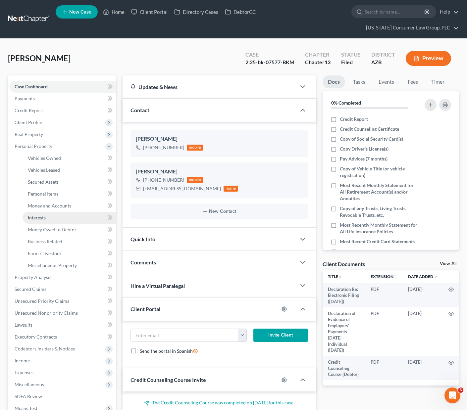
click at [39, 215] on span "Interests" at bounding box center [37, 218] width 18 height 6
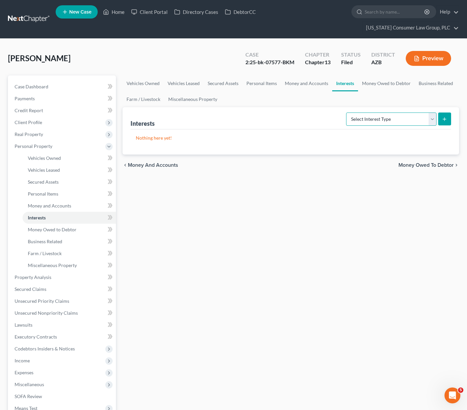
click at [433, 113] on select "Select Interest Type 401K (A/B: 21) Annuity (A/B: 23) Bond (A/B: 18) Education …" at bounding box center [391, 119] width 90 height 13
select select "unincorporated_business"
click at [347, 113] on select "Select Interest Type 401K (A/B: 21) Annuity (A/B: 23) Bond (A/B: 18) Education …" at bounding box center [391, 119] width 90 height 13
click at [440, 113] on button "submit" at bounding box center [444, 119] width 13 height 13
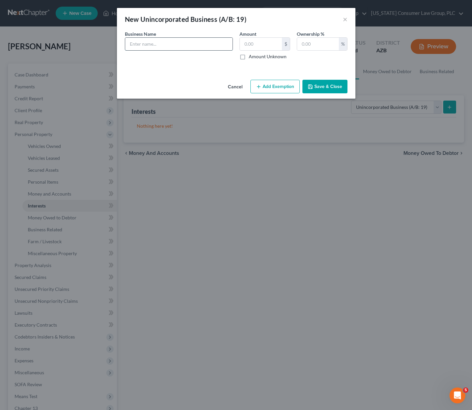
click at [164, 41] on input "text" at bounding box center [178, 44] width 107 height 13
type input "N"
click at [343, 19] on button "×" at bounding box center [345, 19] width 5 height 8
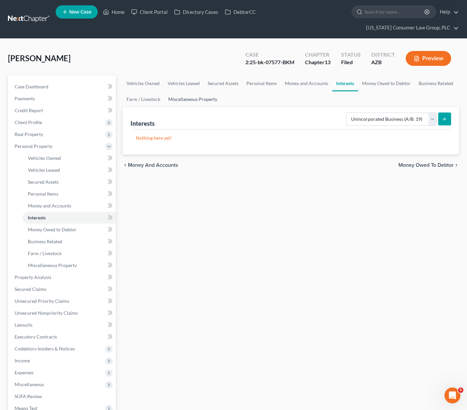
click at [205, 91] on link "Miscellaneous Property" at bounding box center [192, 99] width 57 height 16
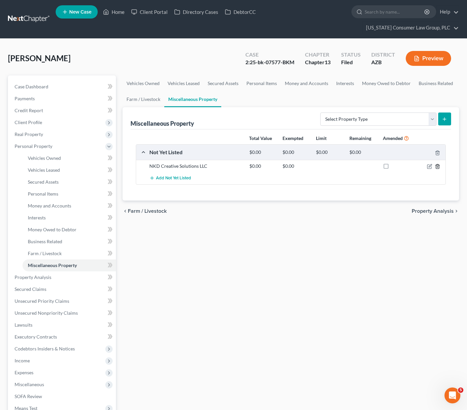
click at [435, 164] on icon "button" at bounding box center [437, 166] width 5 height 5
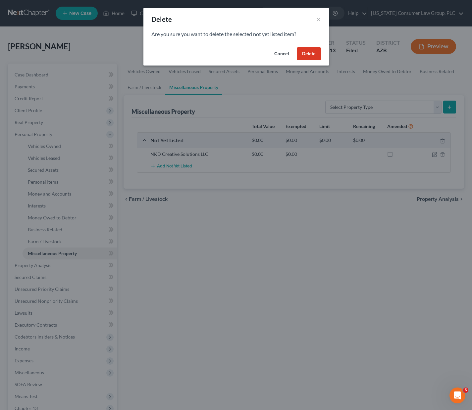
click at [308, 59] on button "Delete" at bounding box center [309, 53] width 24 height 13
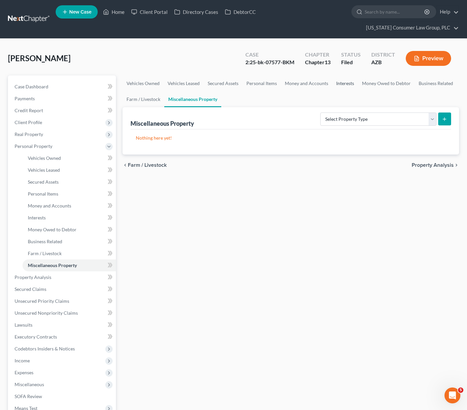
click at [345, 75] on link "Interests" at bounding box center [345, 83] width 26 height 16
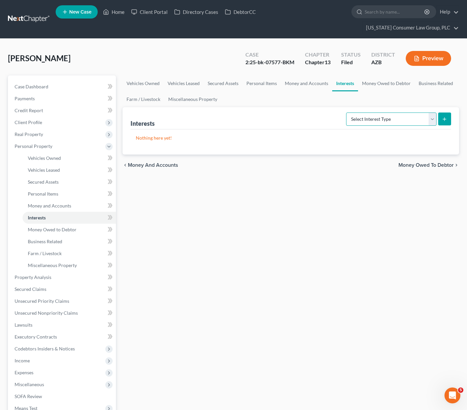
click at [433, 113] on select "Select Interest Type 401K (A/B: 21) Annuity (A/B: 23) Bond (A/B: 18) Education …" at bounding box center [391, 119] width 90 height 13
select select "unincorporated_business"
click at [347, 113] on select "Select Interest Type 401K (A/B: 21) Annuity (A/B: 23) Bond (A/B: 18) Education …" at bounding box center [391, 119] width 90 height 13
click at [444, 119] on line "submit" at bounding box center [444, 119] width 3 height 0
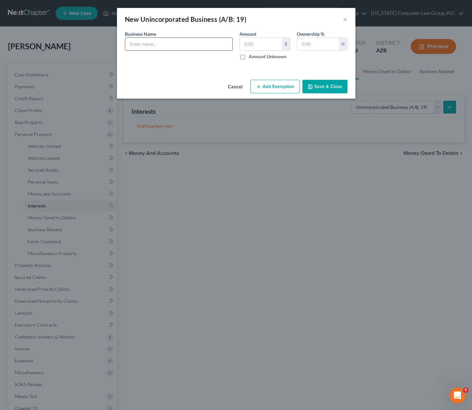
click at [141, 47] on input "text" at bounding box center [178, 44] width 107 height 13
drag, startPoint x: 166, startPoint y: 43, endPoint x: 124, endPoint y: 43, distance: 42.1
click at [124, 43] on div "Business Name * NDK" at bounding box center [179, 44] width 115 height 29
paste input "KD Creative Solutions, LLC"
type input "NKD Creative Solutions, LLC"
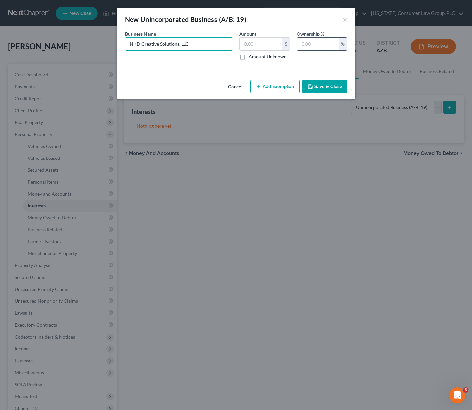
click at [318, 45] on input "text" at bounding box center [318, 44] width 42 height 13
type input "100"
click at [333, 81] on button "Save & Close" at bounding box center [324, 87] width 45 height 14
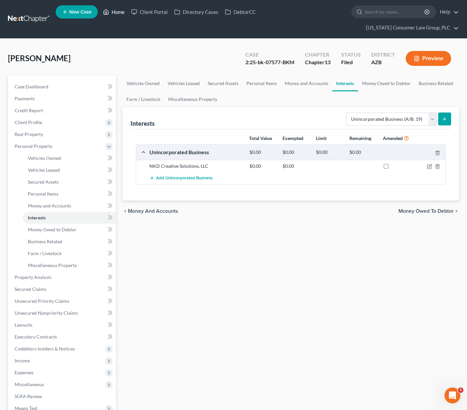
click at [117, 15] on link "Home" at bounding box center [114, 12] width 28 height 12
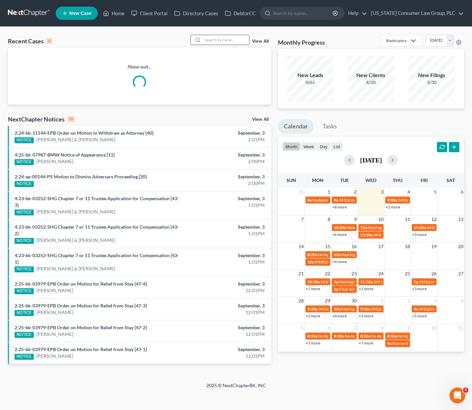
click at [228, 38] on input "search" at bounding box center [226, 40] width 46 height 10
type input "r"
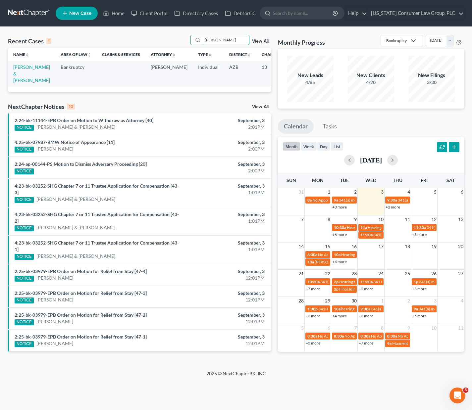
type input "[PERSON_NAME]"
click at [15, 70] on td "[PERSON_NAME] & [PERSON_NAME]" at bounding box center [31, 73] width 47 height 25
click at [15, 71] on link "[PERSON_NAME] & [PERSON_NAME]" at bounding box center [31, 73] width 37 height 19
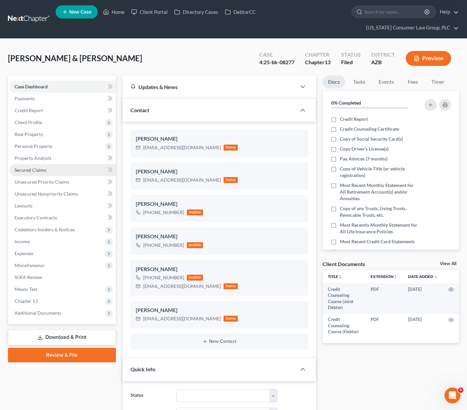
click at [34, 167] on span "Secured Claims" at bounding box center [31, 170] width 32 height 6
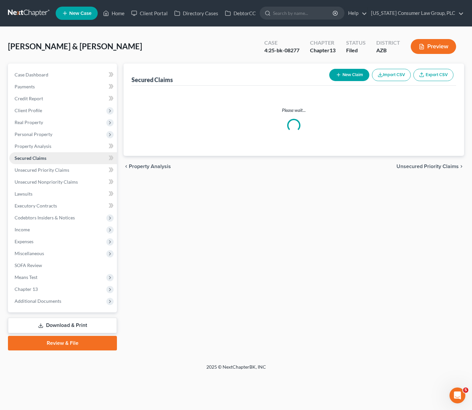
click at [34, 159] on span "Secured Claims" at bounding box center [31, 158] width 32 height 6
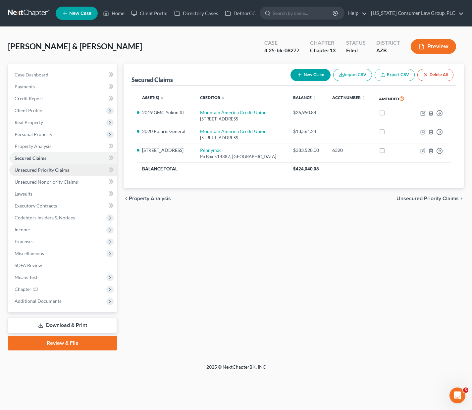
click at [36, 170] on span "Unsecured Priority Claims" at bounding box center [42, 170] width 55 height 6
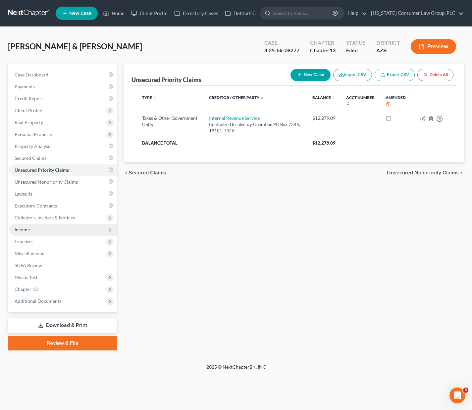
click at [33, 231] on span "Income" at bounding box center [63, 230] width 108 height 12
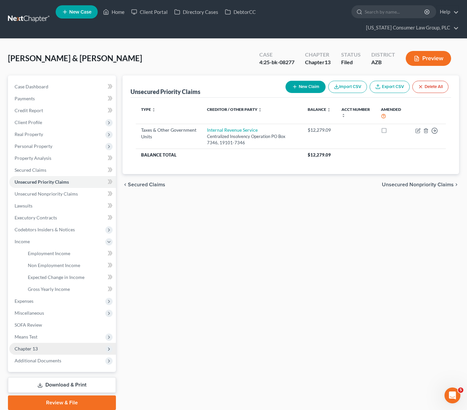
click at [40, 343] on span "Chapter 13" at bounding box center [62, 349] width 107 height 12
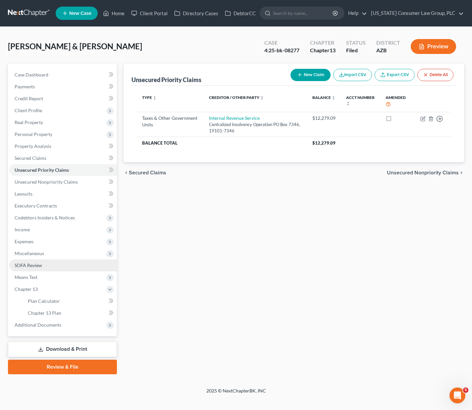
click at [27, 267] on span "SOFA Review" at bounding box center [28, 266] width 27 height 6
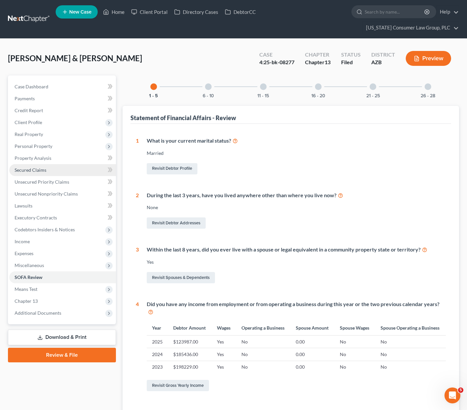
click at [36, 167] on span "Secured Claims" at bounding box center [31, 170] width 32 height 6
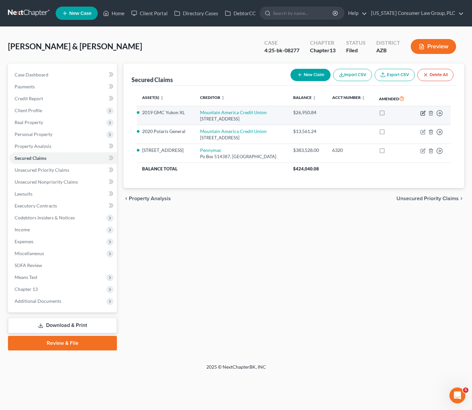
click at [424, 112] on icon "button" at bounding box center [422, 113] width 5 height 5
select select "46"
select select "2"
select select "0"
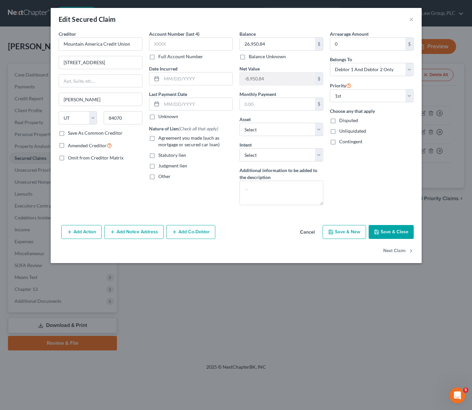
click at [158, 137] on label "Agreement you made (such as mortgage or secured car loan)" at bounding box center [195, 141] width 75 height 13
click at [161, 137] on input "Agreement you made (such as mortgage or secured car loan)" at bounding box center [163, 137] width 4 height 4
checkbox input "true"
click at [157, 104] on icon at bounding box center [156, 103] width 5 height 5
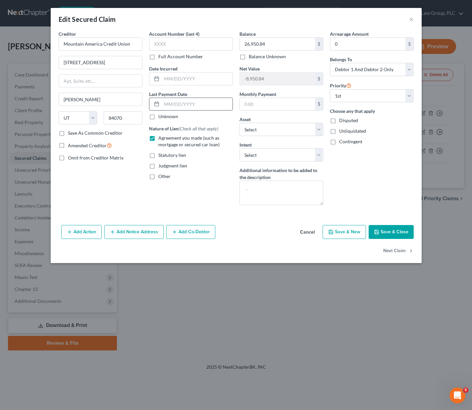
click at [169, 105] on input "text" at bounding box center [197, 104] width 71 height 13
type input "[DATE]"
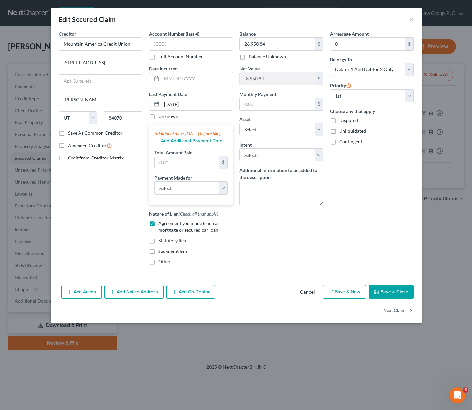
click at [387, 299] on button "Save & Close" at bounding box center [391, 292] width 45 height 14
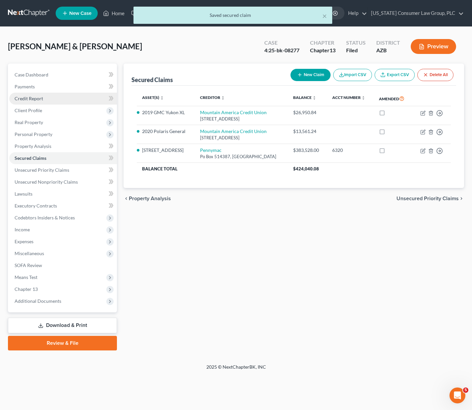
click at [24, 99] on span "Credit Report" at bounding box center [29, 99] width 28 height 6
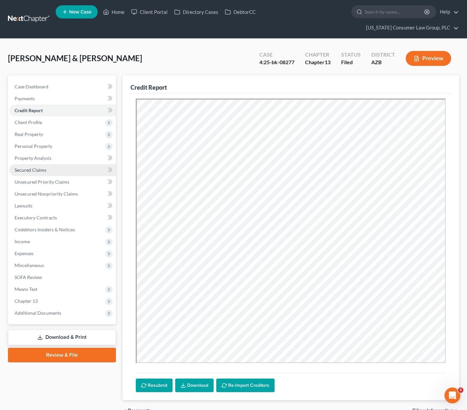
click at [32, 167] on span "Secured Claims" at bounding box center [31, 170] width 32 height 6
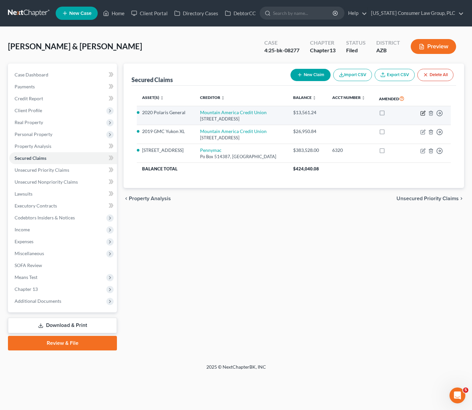
click at [423, 115] on icon "button" at bounding box center [422, 113] width 5 height 5
select select "46"
select select "2"
select select "0"
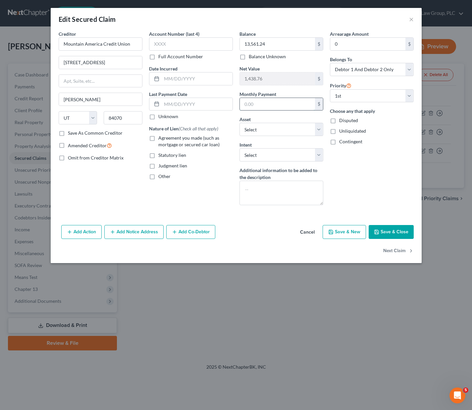
click at [252, 103] on input "text" at bounding box center [277, 104] width 75 height 13
type input "199"
click at [173, 78] on input "text" at bounding box center [197, 79] width 71 height 13
click at [155, 79] on icon at bounding box center [156, 78] width 5 height 5
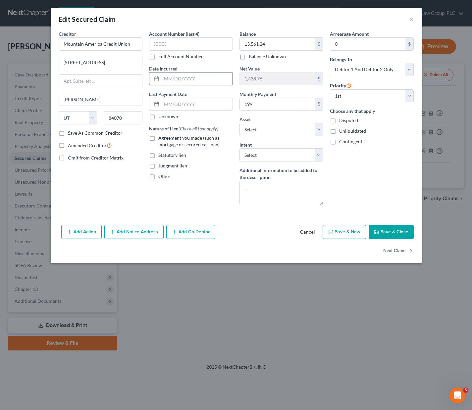
click at [179, 79] on input "text" at bounding box center [197, 79] width 71 height 13
type input "[DATE]"
drag, startPoint x: 200, startPoint y: 78, endPoint x: 156, endPoint y: 78, distance: 44.4
click at [156, 78] on div "[DATE]" at bounding box center [191, 78] width 84 height 13
type input "[DATE]"
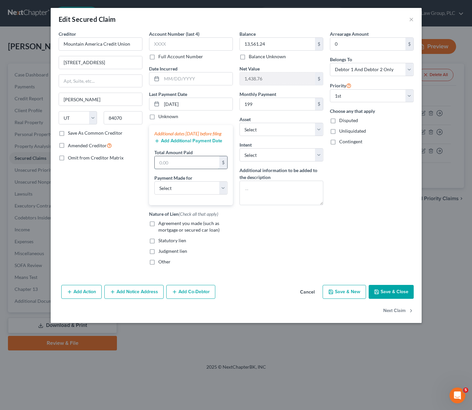
click at [187, 169] on input "text" at bounding box center [187, 162] width 65 height 13
type input "600"
click at [225, 193] on select "Select Car Credit Card Loan Repayment Mortgage Other Suppliers Or Vendors" at bounding box center [190, 187] width 73 height 13
select select "4"
click at [154, 188] on select "Select Car Credit Card Loan Repayment Mortgage Other Suppliers Or Vendors" at bounding box center [190, 187] width 73 height 13
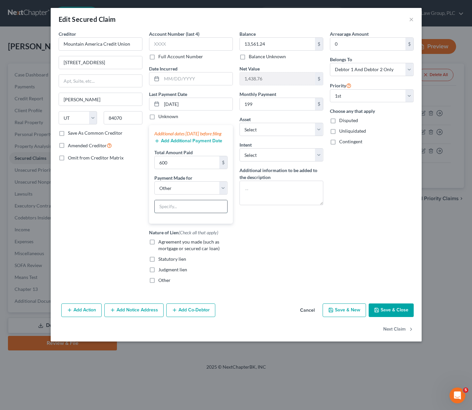
click at [175, 213] on input "text" at bounding box center [191, 206] width 73 height 13
type input "Recreational Vehicle"
click at [158, 252] on label "Agreement you made (such as mortgage or secured car loan)" at bounding box center [195, 245] width 75 height 13
click at [161, 243] on input "Agreement you made (such as mortgage or secured car loan)" at bounding box center [163, 241] width 4 height 4
checkbox input "true"
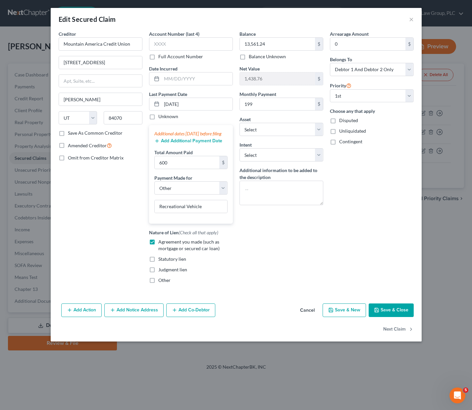
click at [388, 316] on button "Save & Close" at bounding box center [391, 311] width 45 height 14
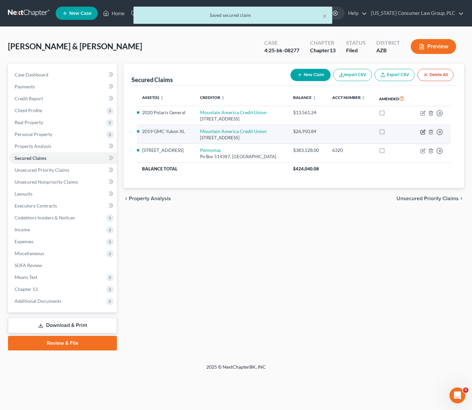
click at [421, 132] on icon "button" at bounding box center [423, 132] width 4 height 4
select select "46"
select select "2"
select select "0"
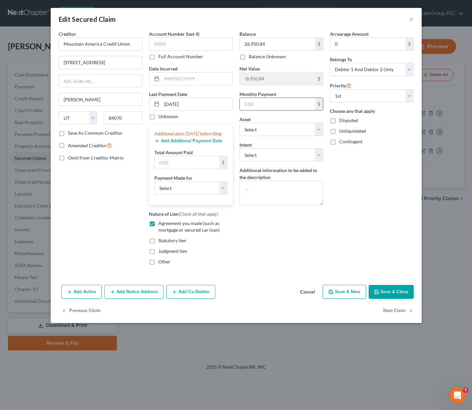
click at [255, 104] on input "text" at bounding box center [277, 104] width 75 height 13
type input "792"
select select "4"
click at [195, 119] on div "Unknown" at bounding box center [191, 116] width 84 height 7
click at [179, 167] on input "text" at bounding box center [187, 162] width 65 height 13
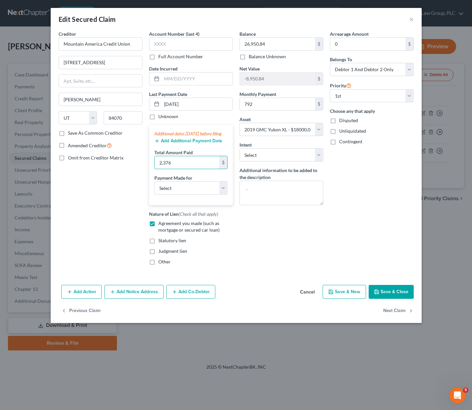
type input "2,376"
click at [222, 192] on select "Select Car Credit Card Loan Repayment Mortgage Other Suppliers Or Vendors" at bounding box center [190, 187] width 73 height 13
select select "0"
click at [154, 188] on select "Select Car Credit Card Loan Repayment Mortgage Other Suppliers Or Vendors" at bounding box center [190, 187] width 73 height 13
click at [394, 296] on button "Save & Close" at bounding box center [391, 292] width 45 height 14
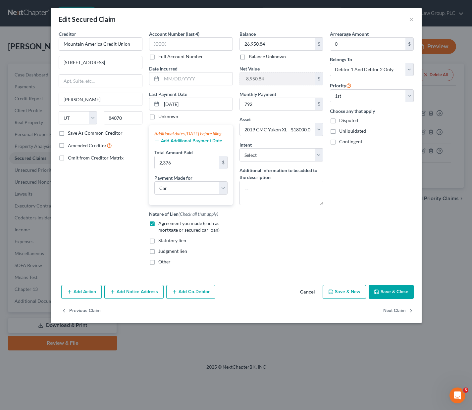
select select
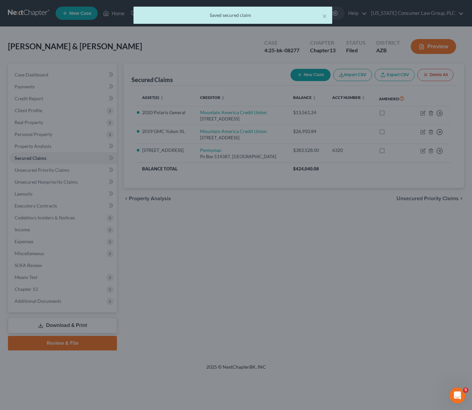
type input "2,376.00"
type input "792.00"
select select "4"
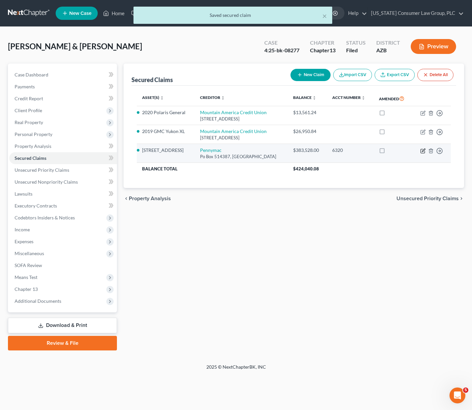
click at [423, 150] on icon "button" at bounding box center [423, 150] width 3 height 3
select select "4"
select select "3"
select select "2"
select select "0"
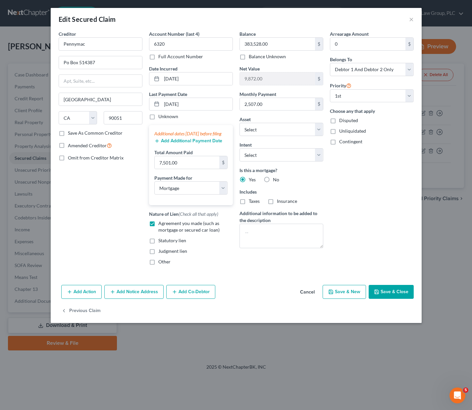
click at [387, 299] on button "Save & Close" at bounding box center [391, 292] width 45 height 14
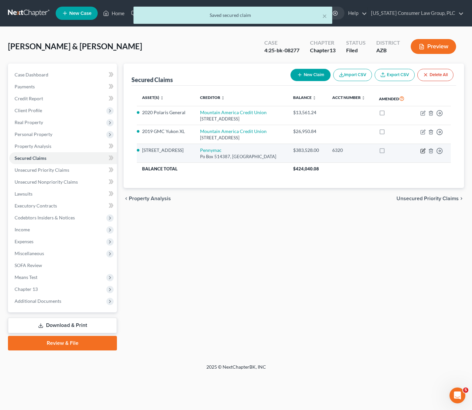
click at [423, 149] on icon "button" at bounding box center [423, 151] width 4 height 4
select select "4"
select select "3"
select select "2"
select select "0"
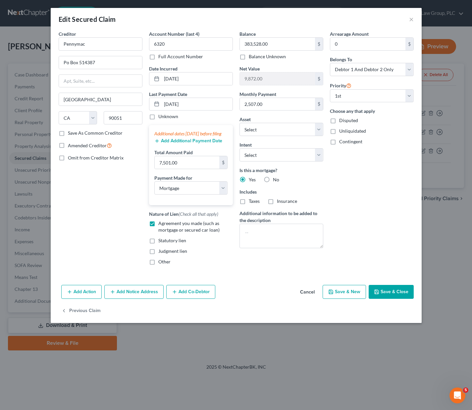
click at [386, 296] on button "Save & Close" at bounding box center [391, 292] width 45 height 14
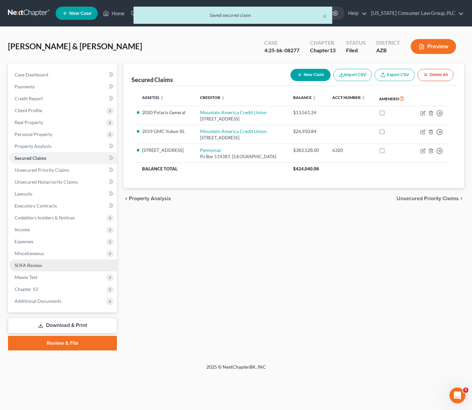
click at [32, 265] on span "SOFA Review" at bounding box center [28, 266] width 27 height 6
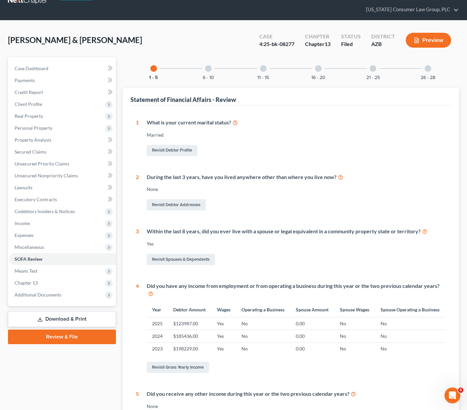
scroll to position [18, 0]
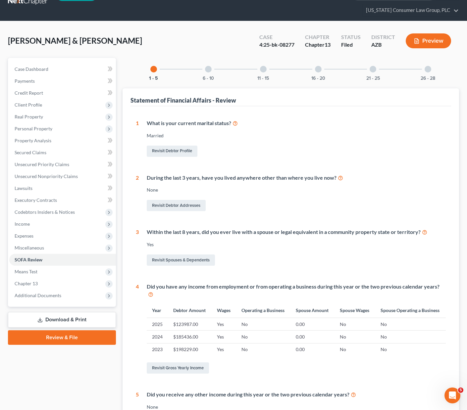
click at [207, 66] on div at bounding box center [208, 69] width 7 height 7
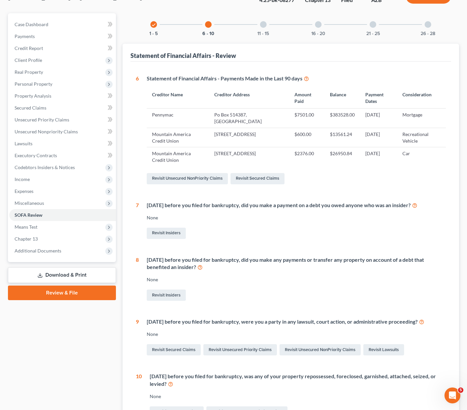
scroll to position [48, 0]
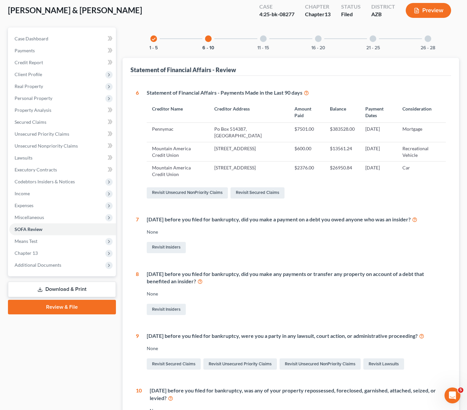
click at [265, 35] on div at bounding box center [263, 38] width 7 height 7
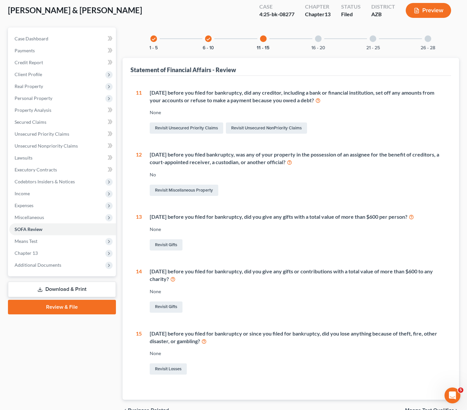
click at [315, 35] on div at bounding box center [318, 38] width 7 height 7
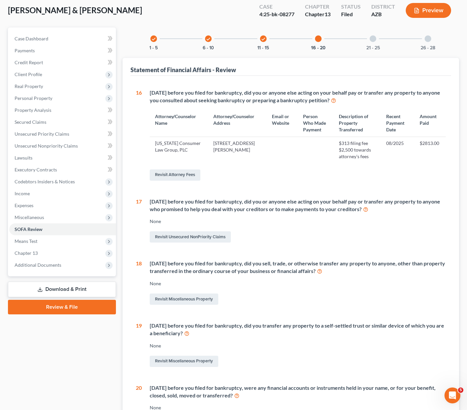
click at [374, 35] on div at bounding box center [373, 38] width 7 height 7
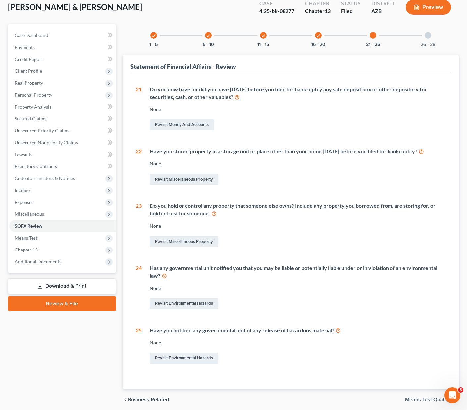
scroll to position [59, 0]
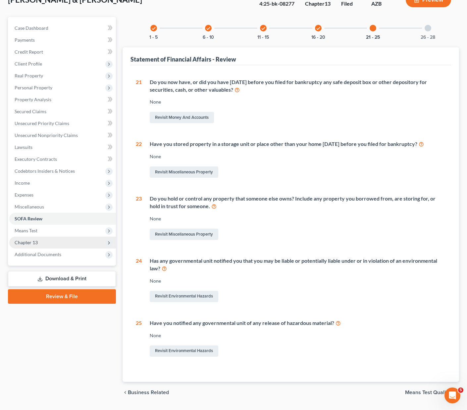
click at [24, 240] on span "Chapter 13" at bounding box center [26, 243] width 23 height 6
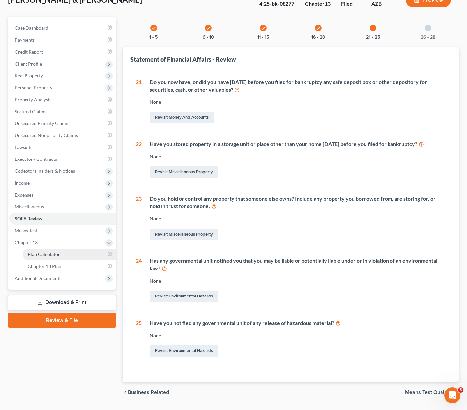
click at [62, 249] on link "Plan Calculator" at bounding box center [69, 255] width 93 height 12
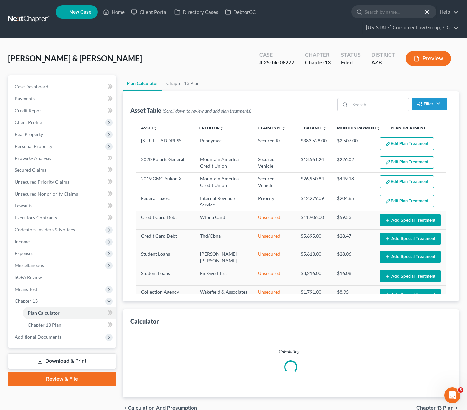
select select "59"
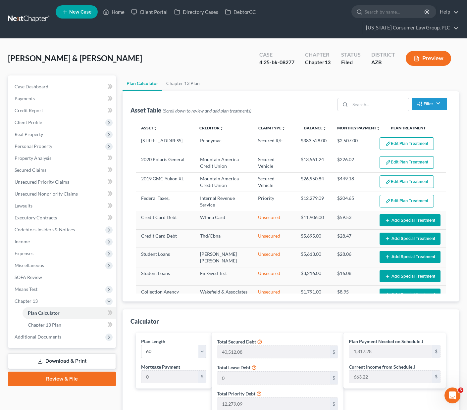
click at [398, 137] on button "Edit Plan Treatment" at bounding box center [406, 143] width 54 height 13
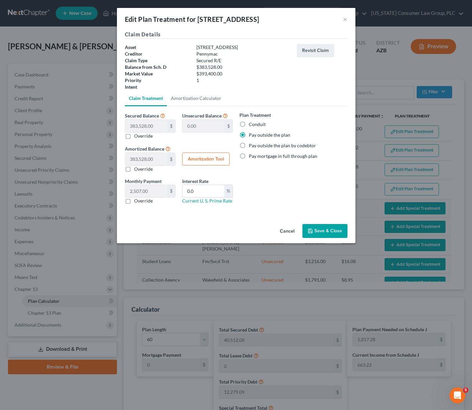
click at [316, 233] on button "Save & Close" at bounding box center [324, 231] width 45 height 14
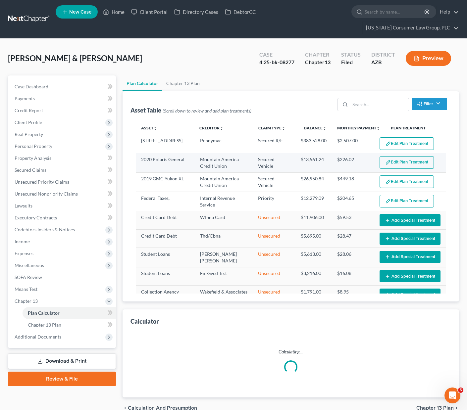
select select "59"
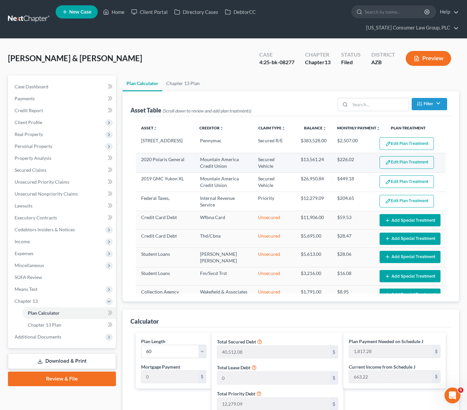
click at [398, 156] on button "Edit Plan Treatment" at bounding box center [406, 162] width 54 height 13
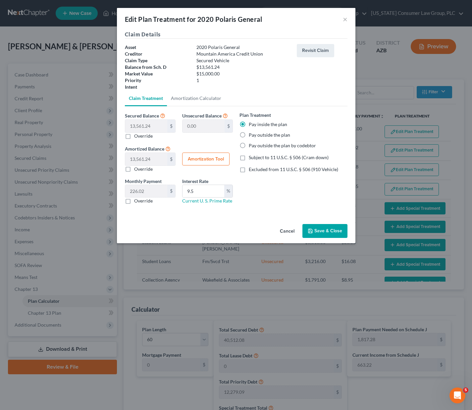
click at [203, 159] on button "Amortization Tool" at bounding box center [205, 159] width 47 height 13
type input "13,561.24"
type input "9.5"
type input "60"
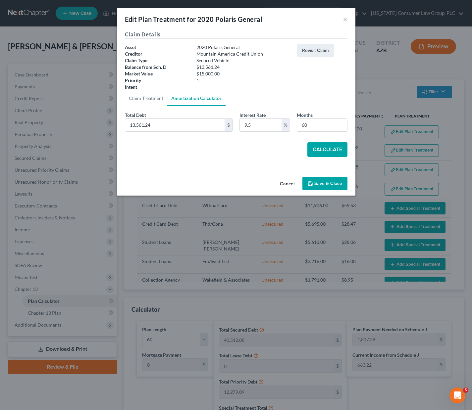
click at [318, 149] on button "Calculate" at bounding box center [327, 149] width 40 height 15
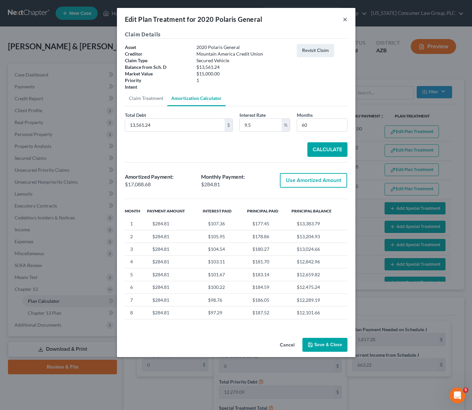
click at [344, 18] on button "×" at bounding box center [345, 19] width 5 height 8
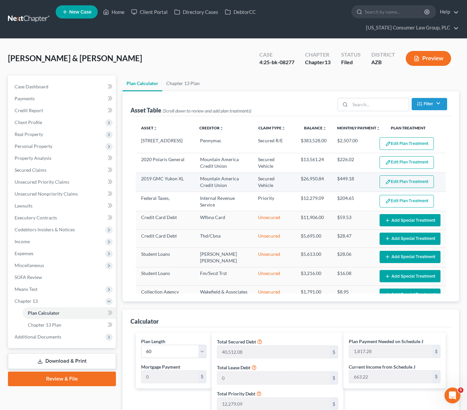
click at [408, 175] on button "Edit Plan Treatment" at bounding box center [406, 181] width 54 height 13
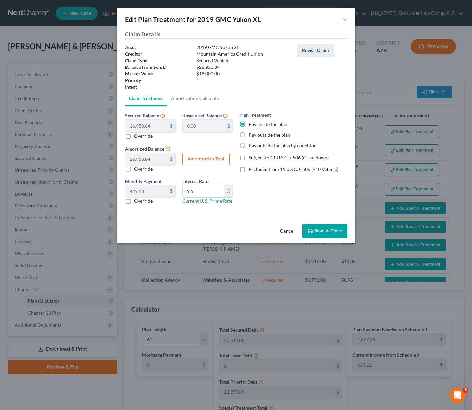
click at [207, 158] on button "Amortization Tool" at bounding box center [205, 159] width 47 height 13
type input "26,950.84"
type input "9.5"
type input "60"
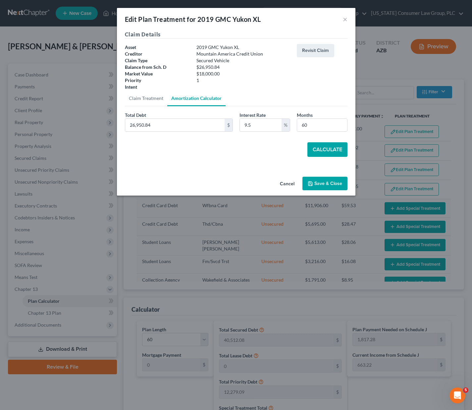
click at [333, 146] on button "Calculate" at bounding box center [327, 149] width 40 height 15
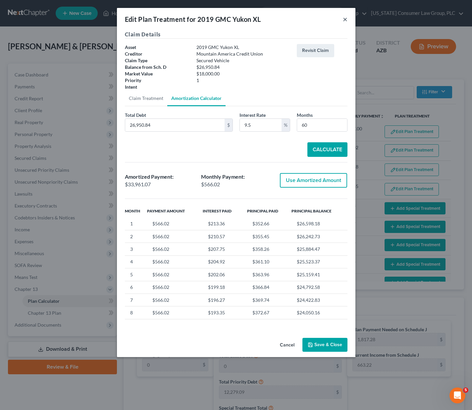
click at [346, 17] on button "×" at bounding box center [345, 19] width 5 height 8
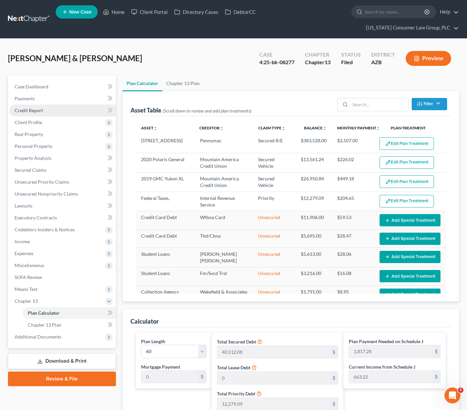
click at [29, 108] on span "Credit Report" at bounding box center [29, 111] width 28 height 6
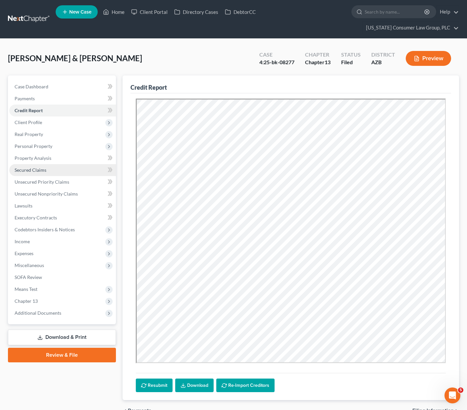
click at [27, 167] on span "Secured Claims" at bounding box center [31, 170] width 32 height 6
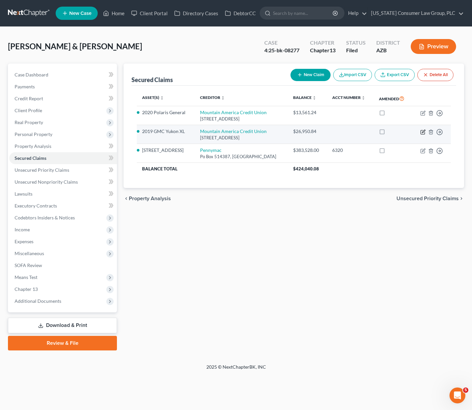
click at [423, 131] on icon "button" at bounding box center [422, 131] width 5 height 5
select select "46"
select select "0"
select select "2"
select select "0"
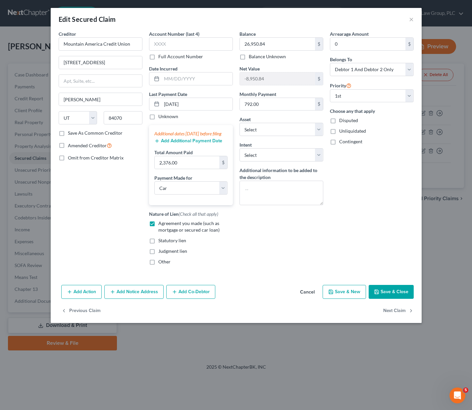
click at [396, 297] on button "Save & Close" at bounding box center [391, 292] width 45 height 14
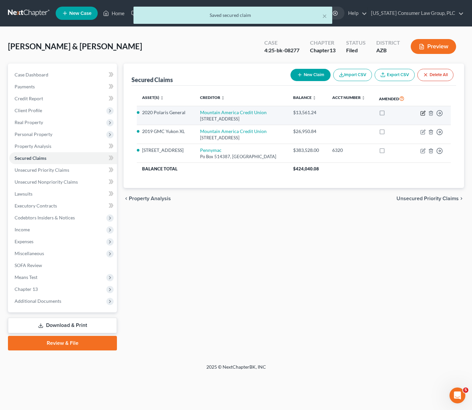
click at [421, 112] on icon "button" at bounding box center [422, 113] width 5 height 5
select select "46"
select select "4"
select select "2"
select select "0"
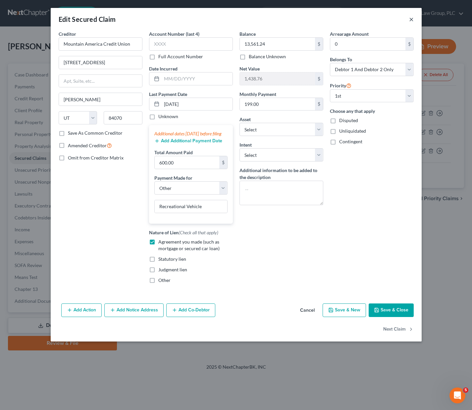
click at [413, 20] on button "×" at bounding box center [411, 19] width 5 height 8
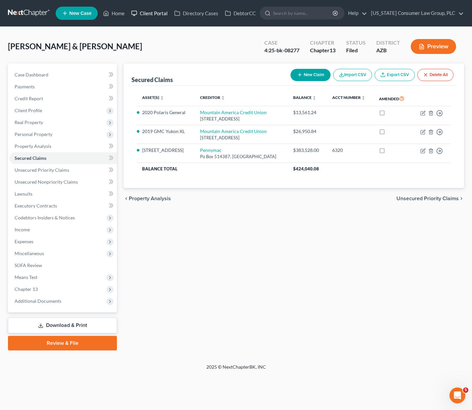
click at [154, 14] on link "Client Portal" at bounding box center [149, 13] width 43 height 12
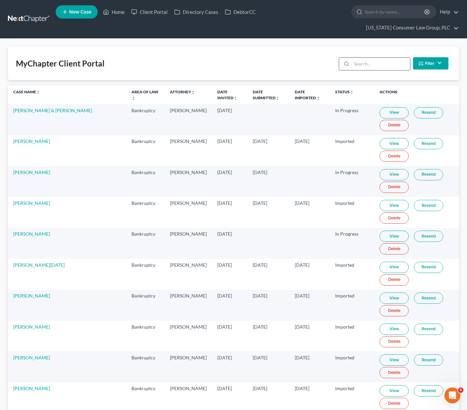
click at [373, 58] on input "search" at bounding box center [380, 64] width 59 height 13
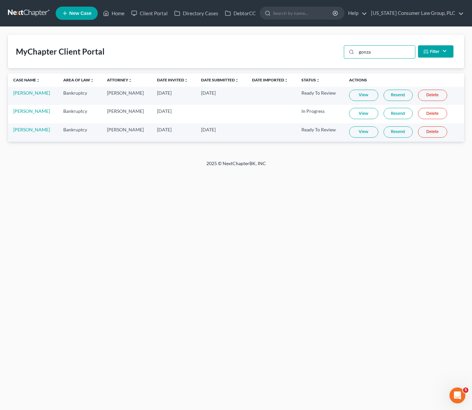
type input "gonza"
click at [397, 112] on link "Resend" at bounding box center [397, 113] width 29 height 11
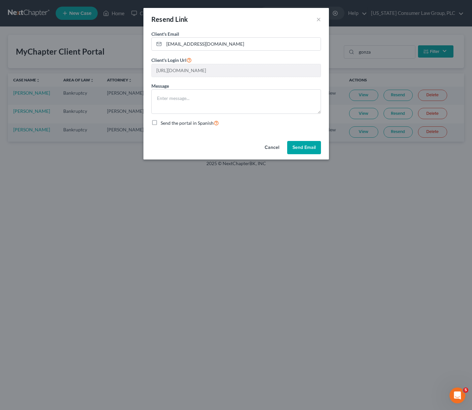
click at [300, 146] on button "Send Email" at bounding box center [304, 147] width 34 height 13
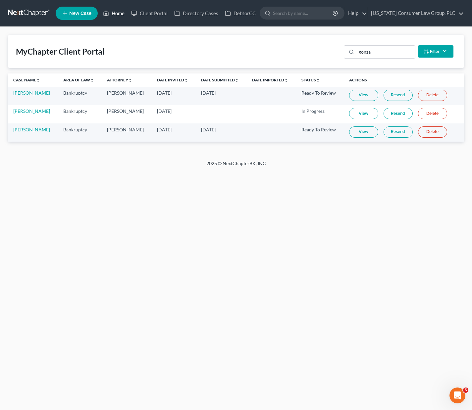
click at [113, 13] on link "Home" at bounding box center [114, 13] width 28 height 12
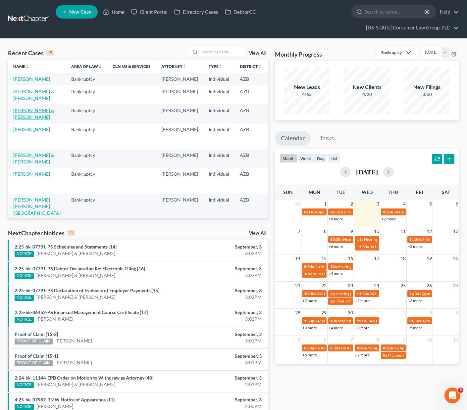
click at [21, 113] on link "[PERSON_NAME] & [PERSON_NAME]" at bounding box center [33, 114] width 41 height 12
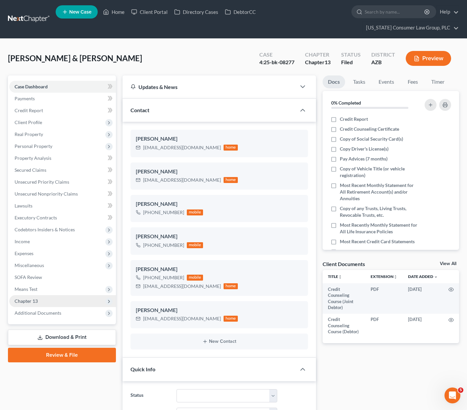
click at [36, 298] on span "Chapter 13" at bounding box center [26, 301] width 23 height 6
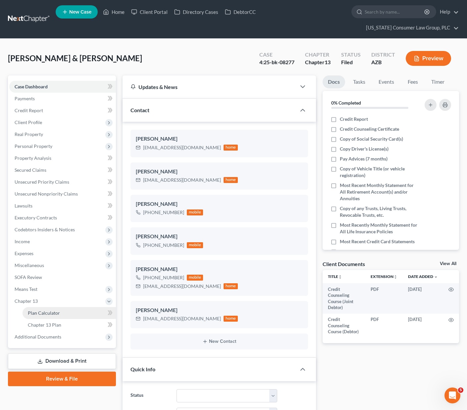
click at [46, 310] on span "Plan Calculator" at bounding box center [44, 313] width 32 height 6
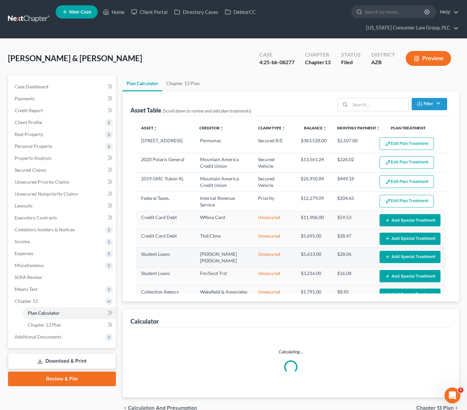
select select "59"
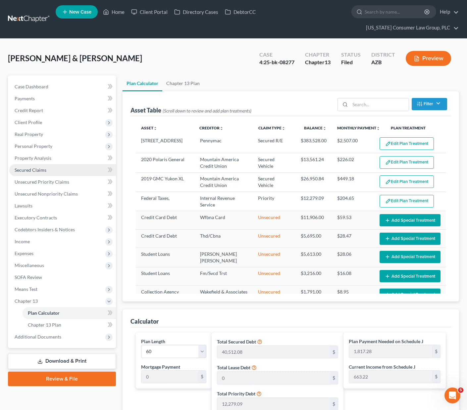
click at [33, 167] on span "Secured Claims" at bounding box center [31, 170] width 32 height 6
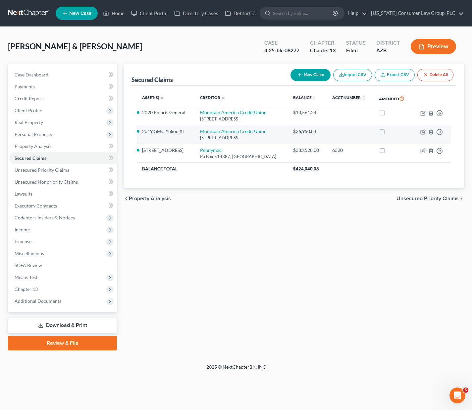
click at [423, 131] on icon "button" at bounding box center [423, 131] width 3 height 3
select select "46"
select select "0"
select select "4"
select select "2"
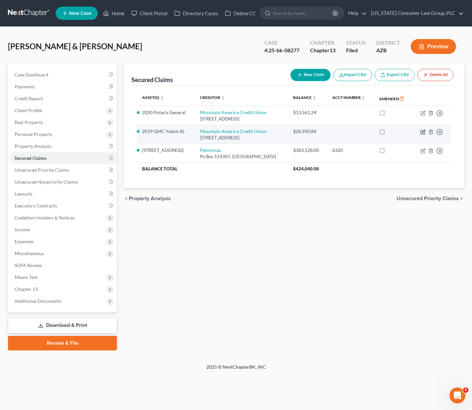
select select "0"
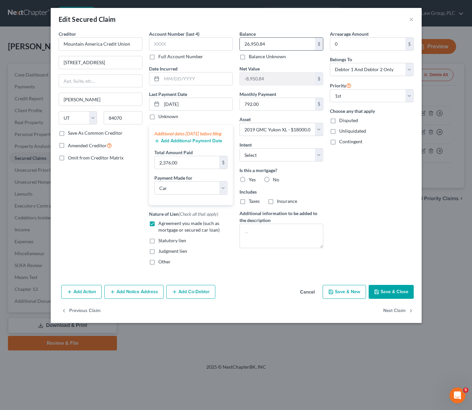
drag, startPoint x: 274, startPoint y: 46, endPoint x: 239, endPoint y: 42, distance: 34.9
click at [240, 42] on input "26,950.84" at bounding box center [277, 44] width 75 height 13
type input "18,000"
click at [388, 296] on button "Save & Close" at bounding box center [391, 292] width 45 height 14
select select
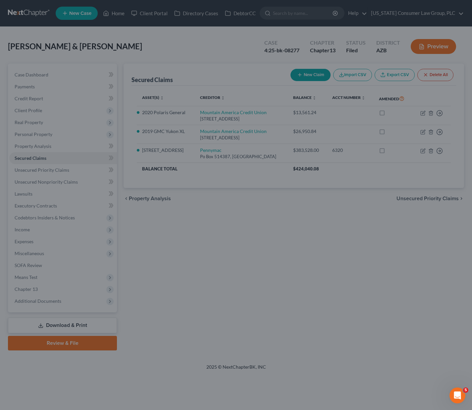
type input "18,000.00"
type input "0.00"
select select "4"
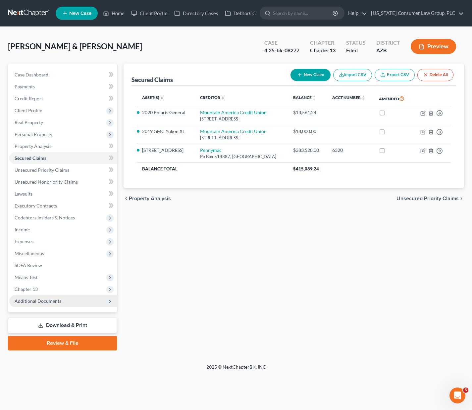
click at [48, 299] on span "Additional Documents" at bounding box center [38, 301] width 47 height 6
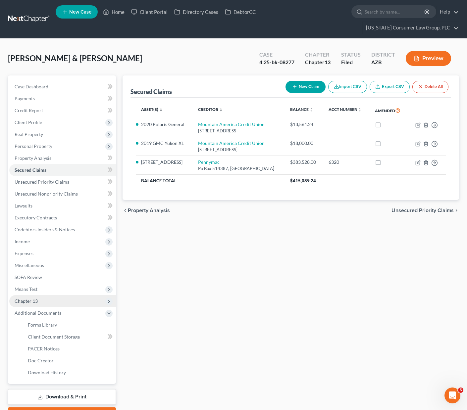
click at [34, 298] on span "Chapter 13" at bounding box center [26, 301] width 23 height 6
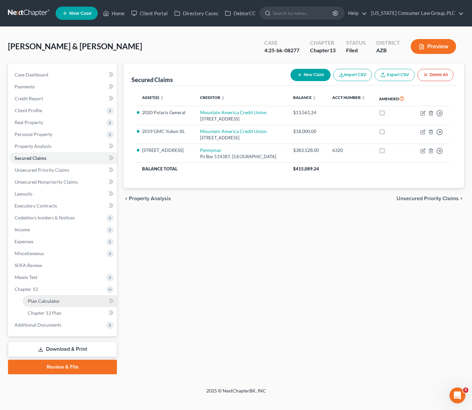
click at [38, 299] on span "Plan Calculator" at bounding box center [44, 301] width 32 height 6
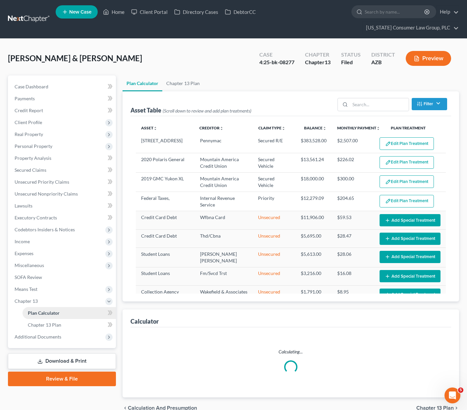
select select "59"
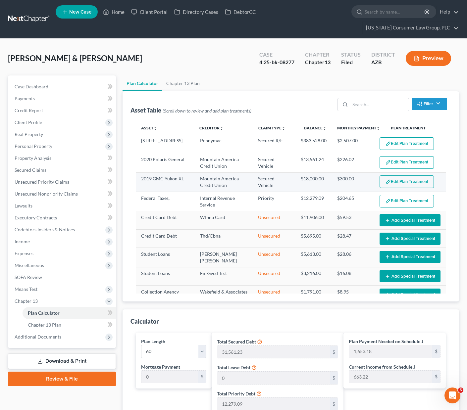
click at [408, 175] on button "Edit Plan Treatment" at bounding box center [406, 181] width 54 height 13
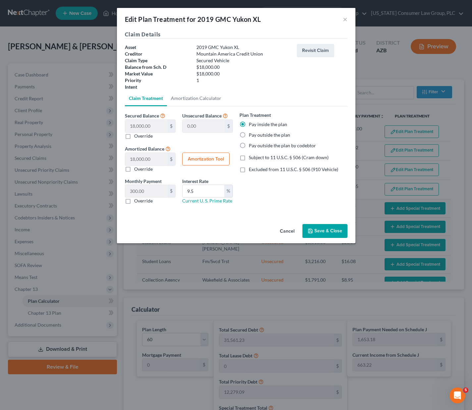
click at [210, 160] on button "Amortization Tool" at bounding box center [205, 159] width 47 height 13
type input "18,000.00"
type input "9.5"
type input "60"
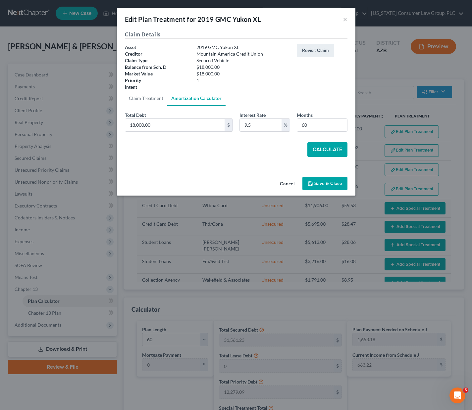
click at [335, 146] on button "Calculate" at bounding box center [327, 149] width 40 height 15
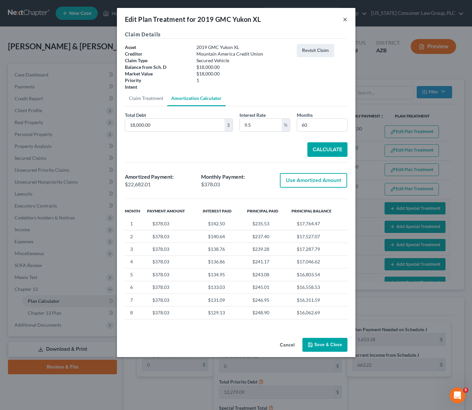
click at [343, 19] on button "×" at bounding box center [345, 19] width 5 height 8
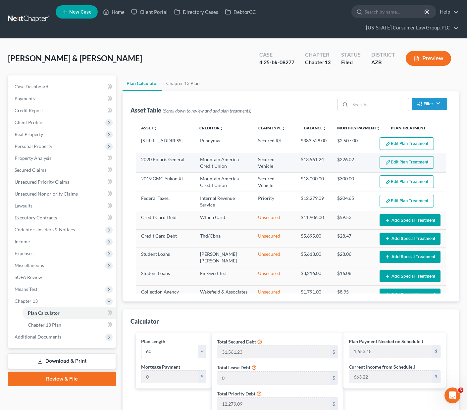
click at [402, 156] on button "Edit Plan Treatment" at bounding box center [406, 162] width 54 height 13
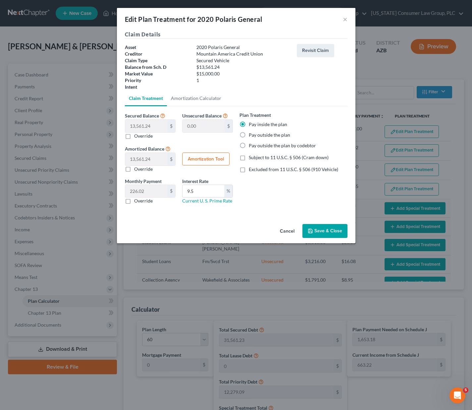
click at [203, 157] on button "Amortization Tool" at bounding box center [205, 159] width 47 height 13
type input "13,561.24"
type input "9.5"
type input "60"
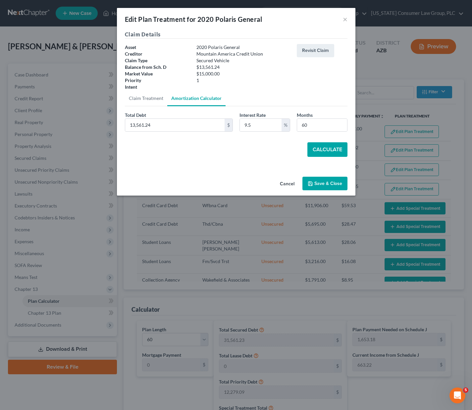
click at [336, 149] on button "Calculate" at bounding box center [327, 149] width 40 height 15
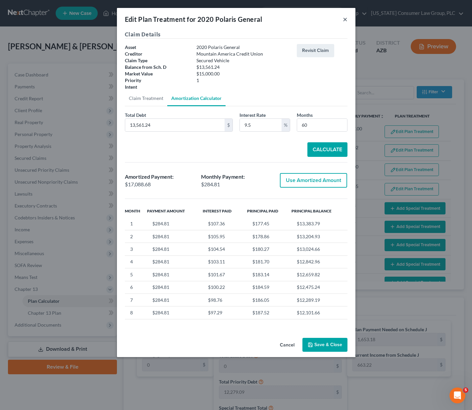
click at [344, 17] on button "×" at bounding box center [345, 19] width 5 height 8
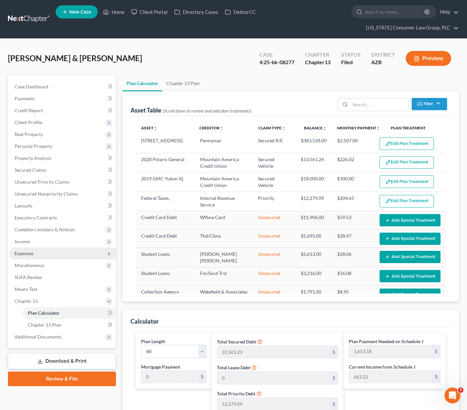
click at [24, 251] on span "Expenses" at bounding box center [24, 254] width 19 height 6
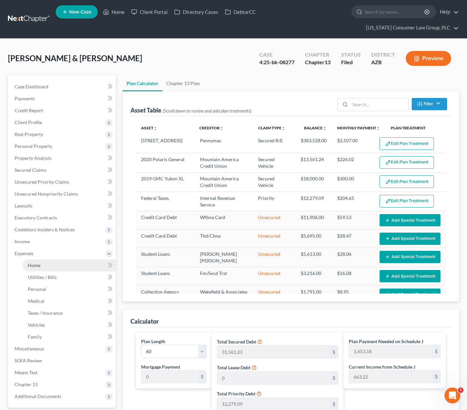
click at [41, 260] on link "Home" at bounding box center [69, 266] width 93 height 12
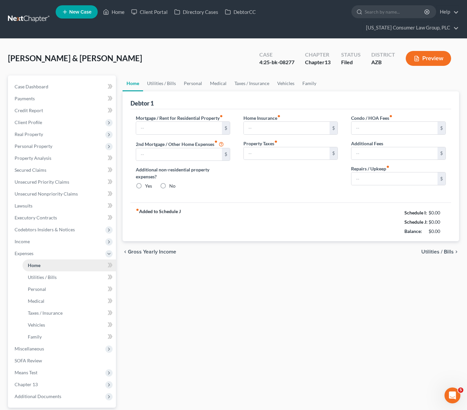
type input "2,507.00"
type input "0.00"
radio input "true"
type input "0.00"
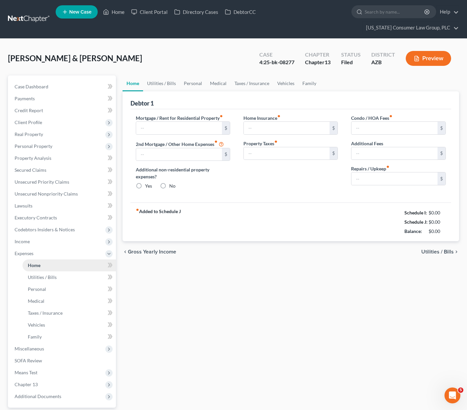
type input "80.00"
type input "0.00"
type input "200.00"
click at [289, 75] on link "Vehicles" at bounding box center [285, 83] width 25 height 16
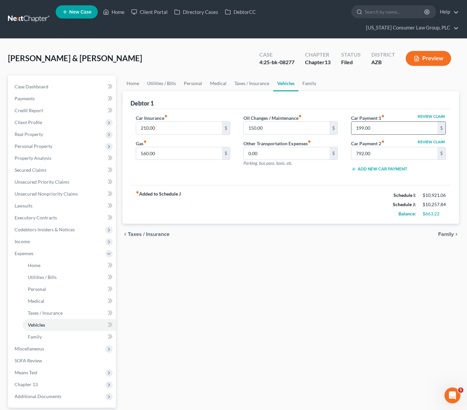
drag, startPoint x: 375, startPoint y: 116, endPoint x: 390, endPoint y: 117, distance: 15.7
click at [390, 122] on input "199.00" at bounding box center [394, 128] width 86 height 13
click at [299, 75] on link "Family" at bounding box center [309, 83] width 22 height 16
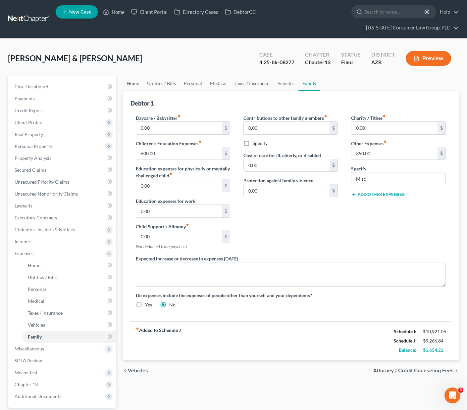
click at [136, 75] on link "Home" at bounding box center [133, 83] width 21 height 16
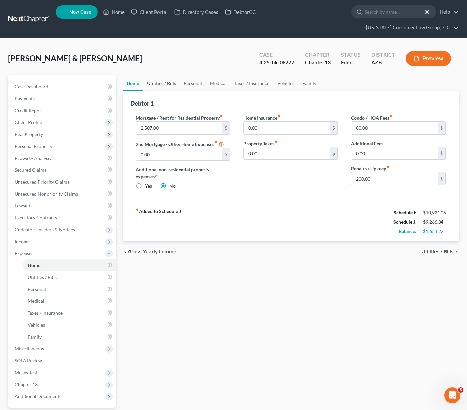
click at [159, 75] on link "Utilities / Bills" at bounding box center [161, 83] width 37 height 16
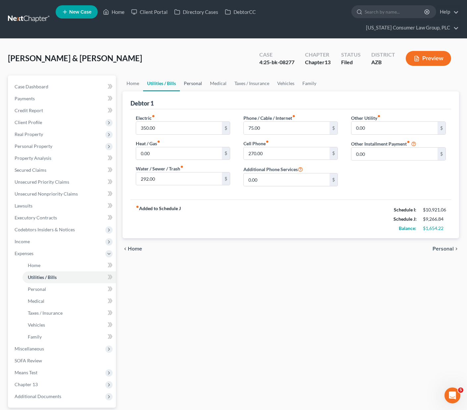
click at [196, 75] on link "Personal" at bounding box center [193, 83] width 26 height 16
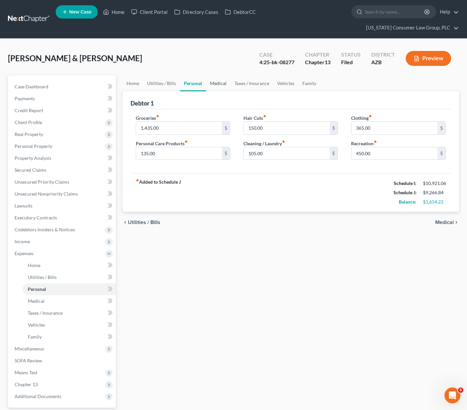
click at [217, 75] on link "Medical" at bounding box center [218, 83] width 25 height 16
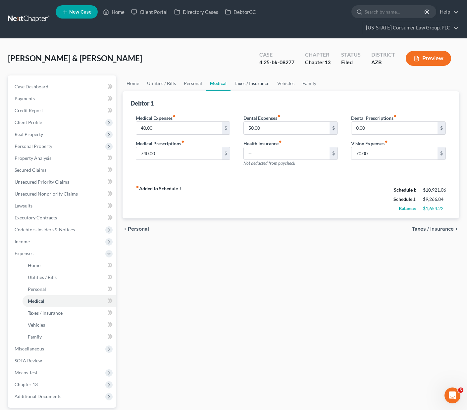
click at [253, 75] on link "Taxes / Insurance" at bounding box center [251, 83] width 43 height 16
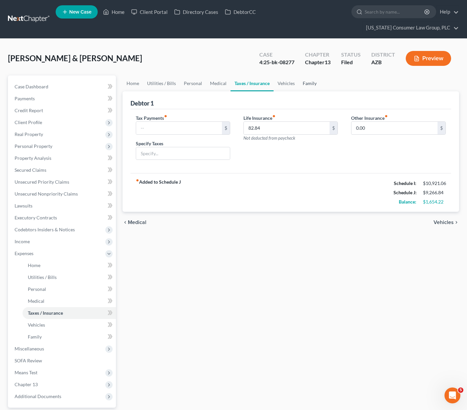
click at [311, 75] on link "Family" at bounding box center [310, 83] width 22 height 16
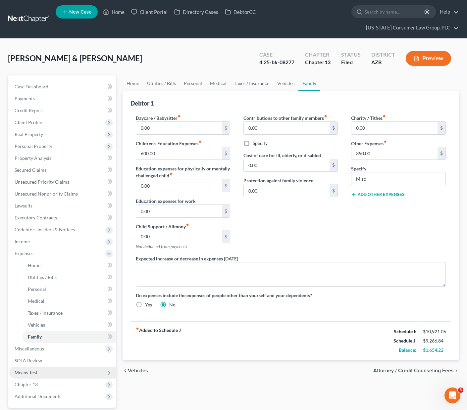
click at [39, 367] on span "Means Test" at bounding box center [62, 373] width 107 height 12
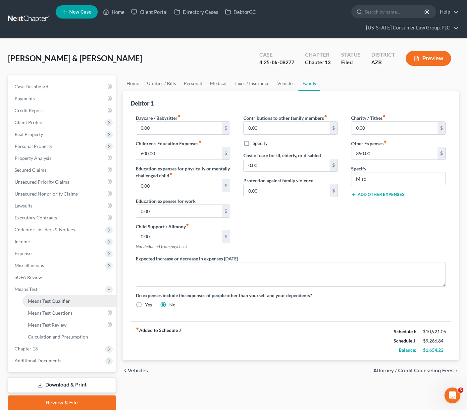
click at [61, 298] on span "Means Test Qualifier" at bounding box center [49, 301] width 42 height 6
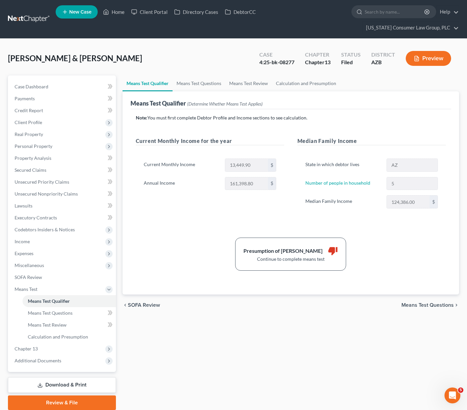
click at [431, 303] on span "Means Test Questions" at bounding box center [427, 305] width 52 height 5
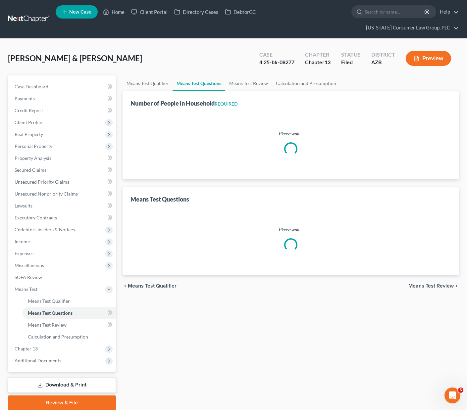
select select "0"
select select "60"
select select "1"
select select "60"
select select "1"
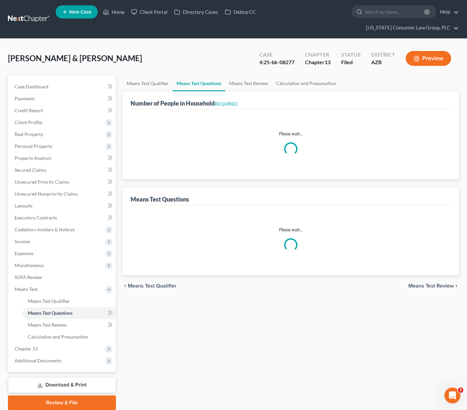
select select "60"
select select "3"
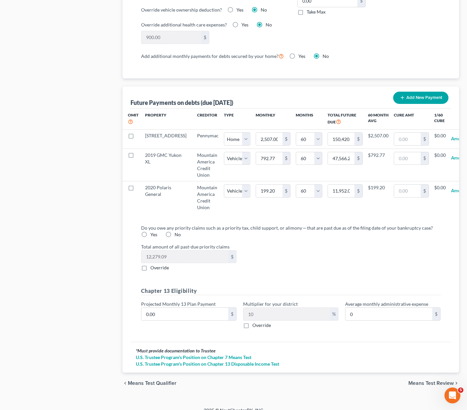
scroll to position [600, 0]
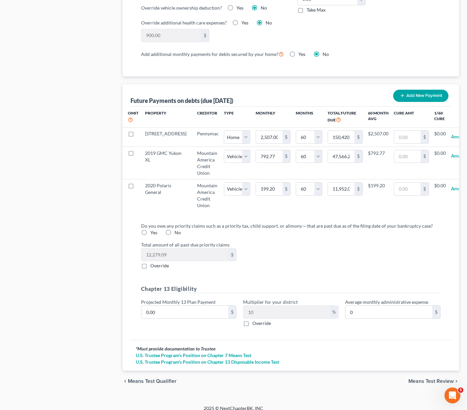
click at [433, 379] on span "Means Test Review" at bounding box center [430, 381] width 45 height 5
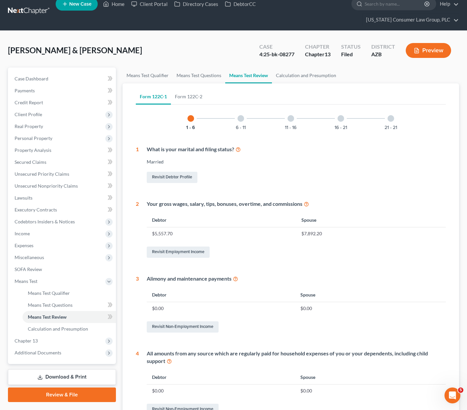
scroll to position [10, 0]
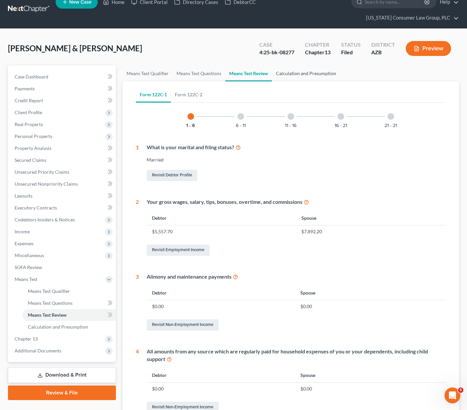
click at [315, 66] on link "Calculation and Presumption" at bounding box center [306, 74] width 68 height 16
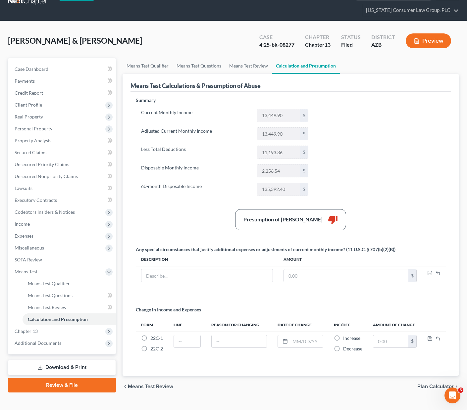
scroll to position [18, 0]
